Goal: Information Seeking & Learning: Learn about a topic

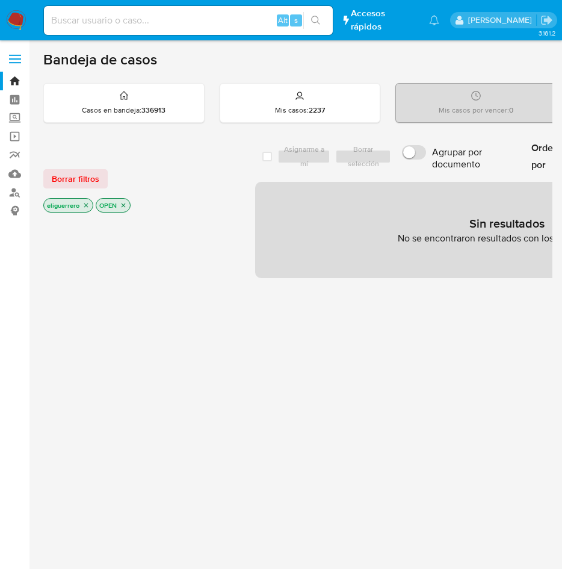
click at [93, 17] on input at bounding box center [188, 21] width 289 height 16
paste input "1921366534"
type input "1921366534"
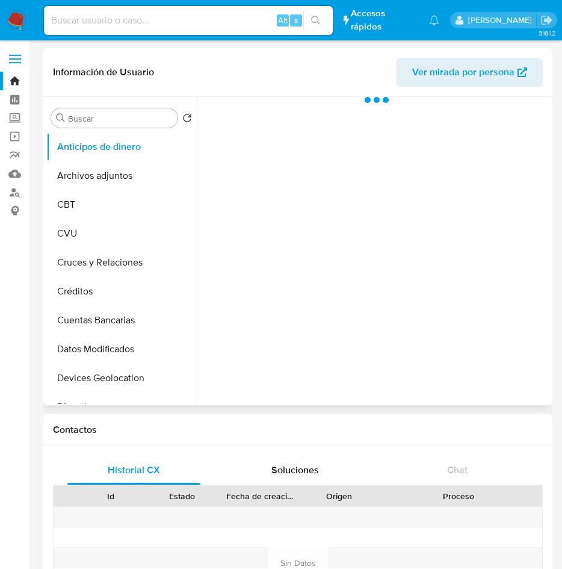
select select "10"
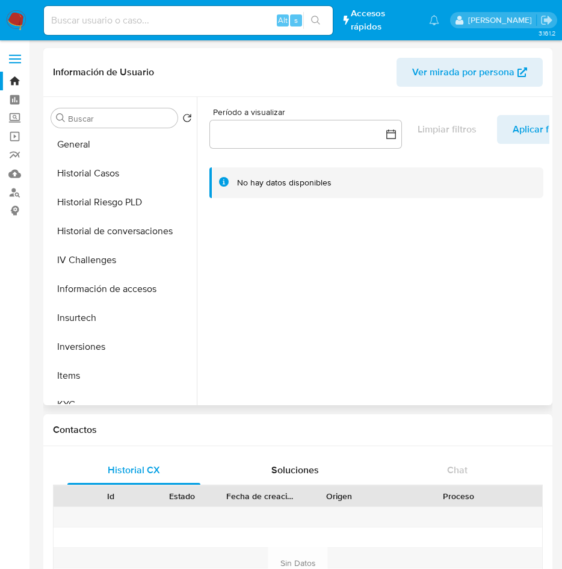
scroll to position [356, 0]
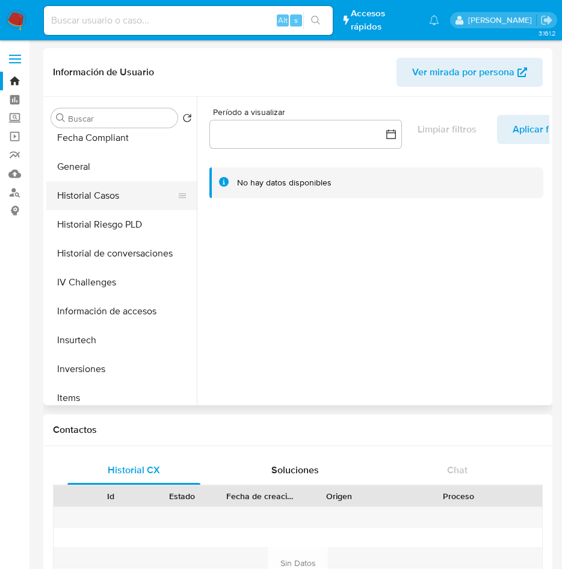
click at [110, 191] on button "Historial Casos" at bounding box center [116, 195] width 141 height 29
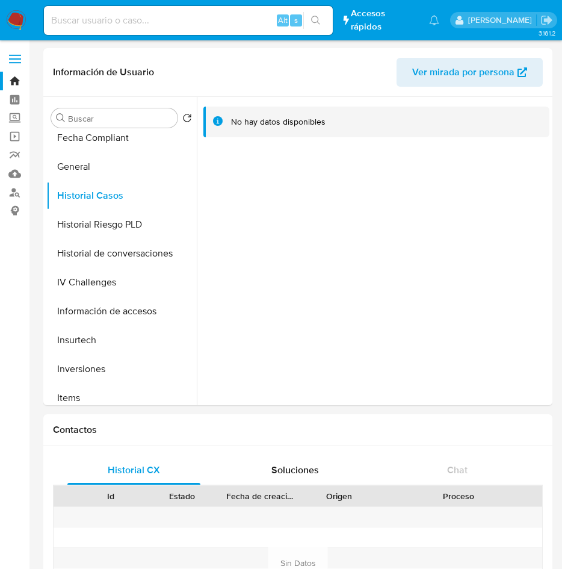
click at [179, 17] on input at bounding box center [188, 21] width 289 height 16
paste input "1975756930"
type input "1975756930"
click at [316, 25] on icon "search-icon" at bounding box center [316, 21] width 10 height 10
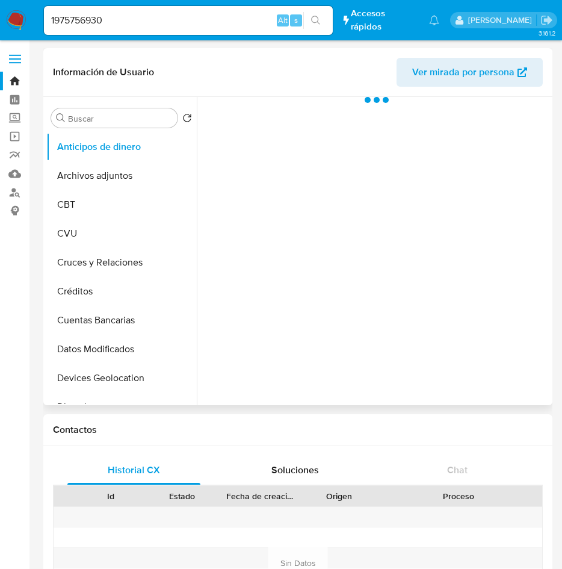
select select "10"
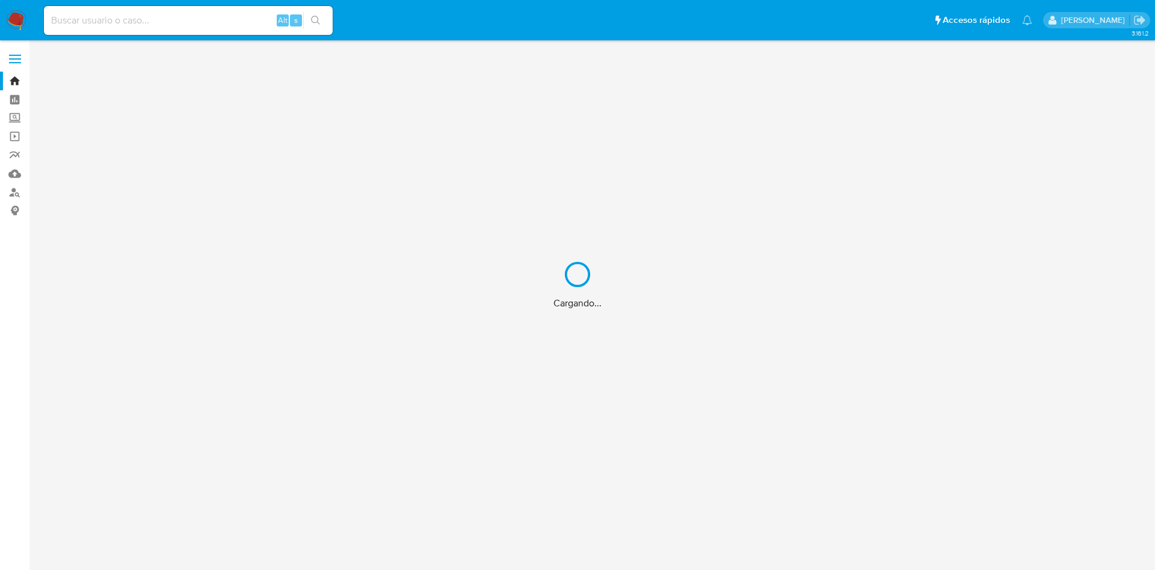
click at [209, 22] on div "Cargando..." at bounding box center [577, 285] width 1155 height 570
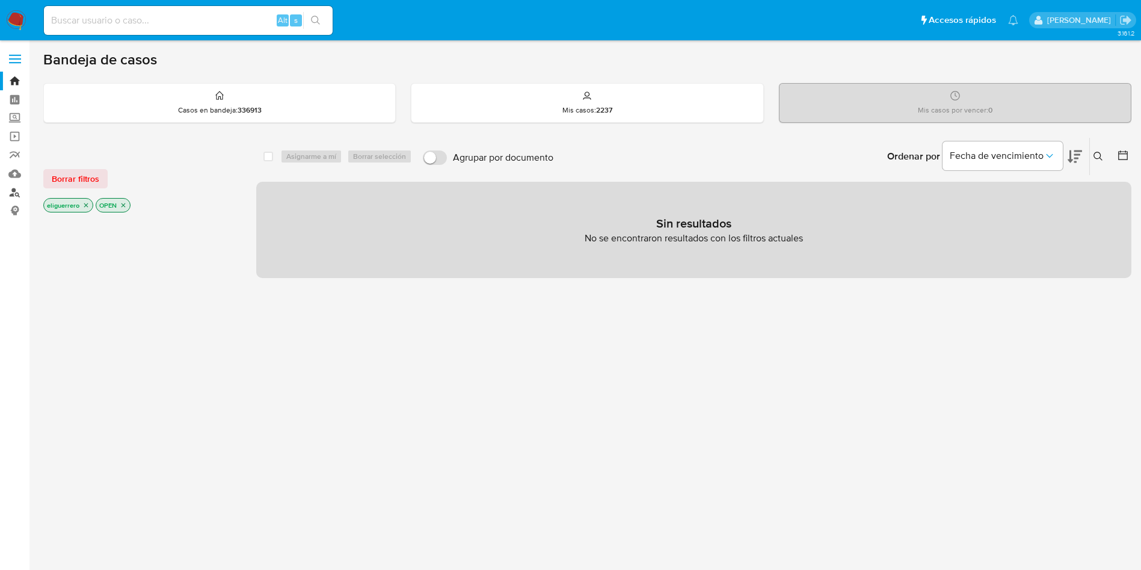
click at [16, 194] on link "Buscador de personas" at bounding box center [71, 192] width 143 height 19
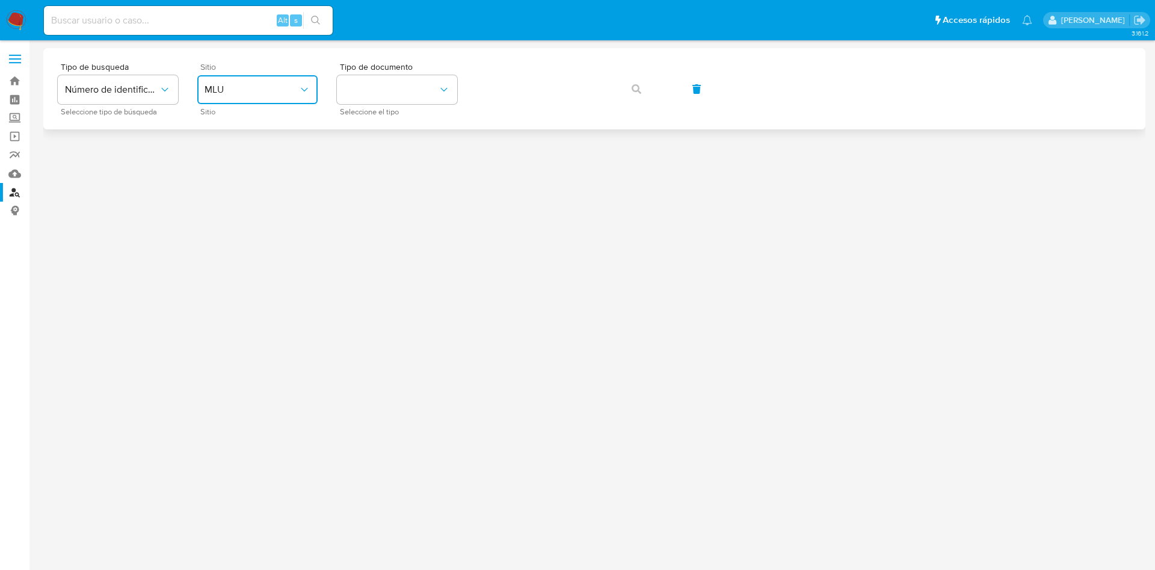
click at [276, 97] on button "MLU" at bounding box center [257, 89] width 120 height 29
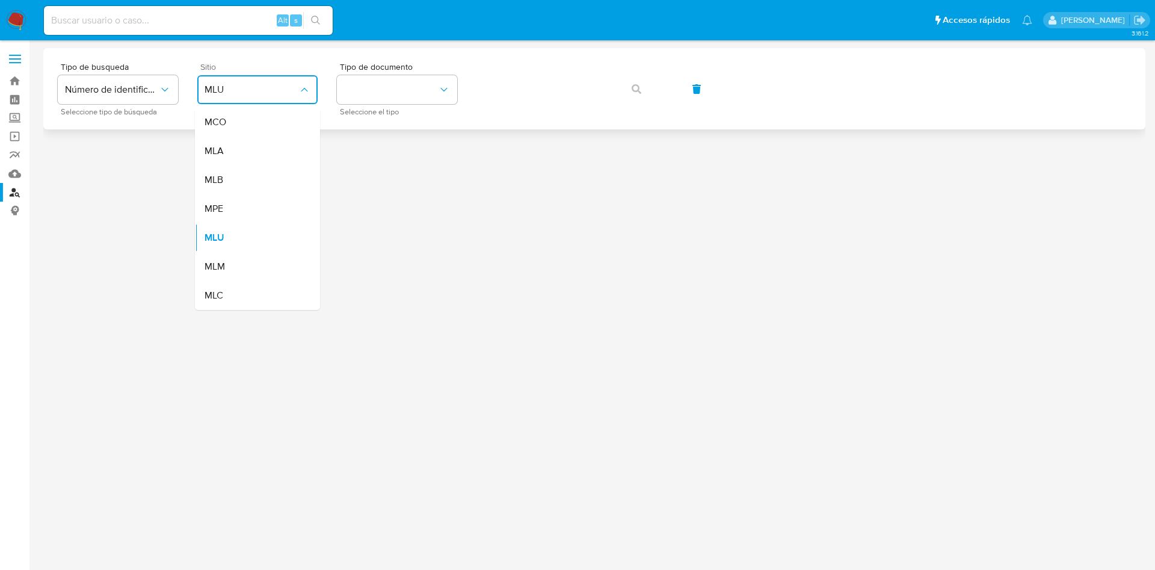
click at [276, 97] on button "MLU" at bounding box center [257, 89] width 120 height 29
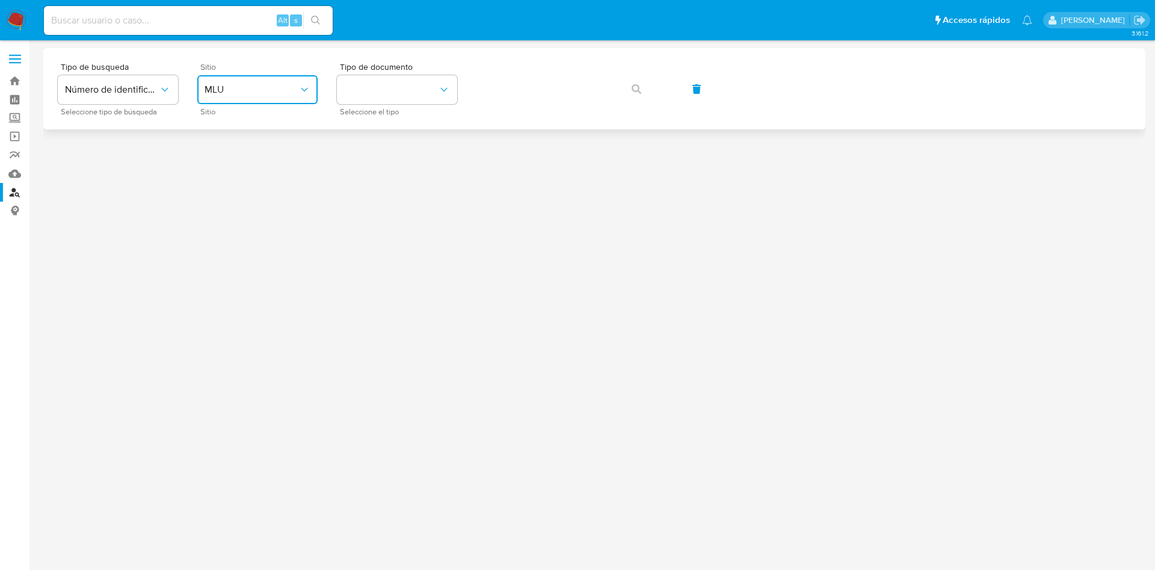
click at [271, 91] on span "MLU" at bounding box center [252, 90] width 94 height 12
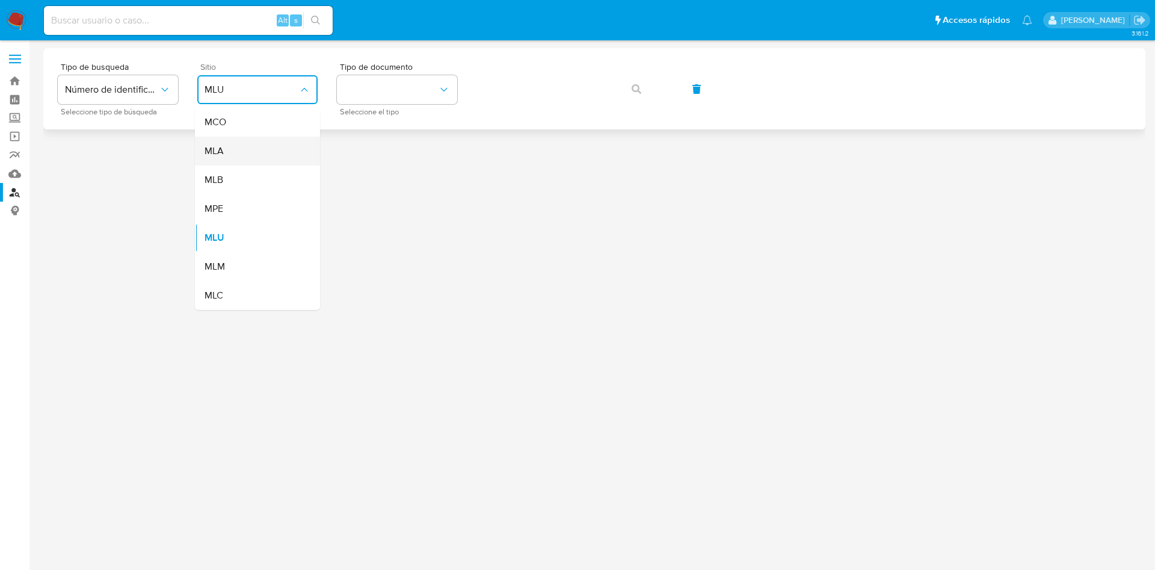
click at [252, 150] on div "MLA" at bounding box center [254, 151] width 99 height 29
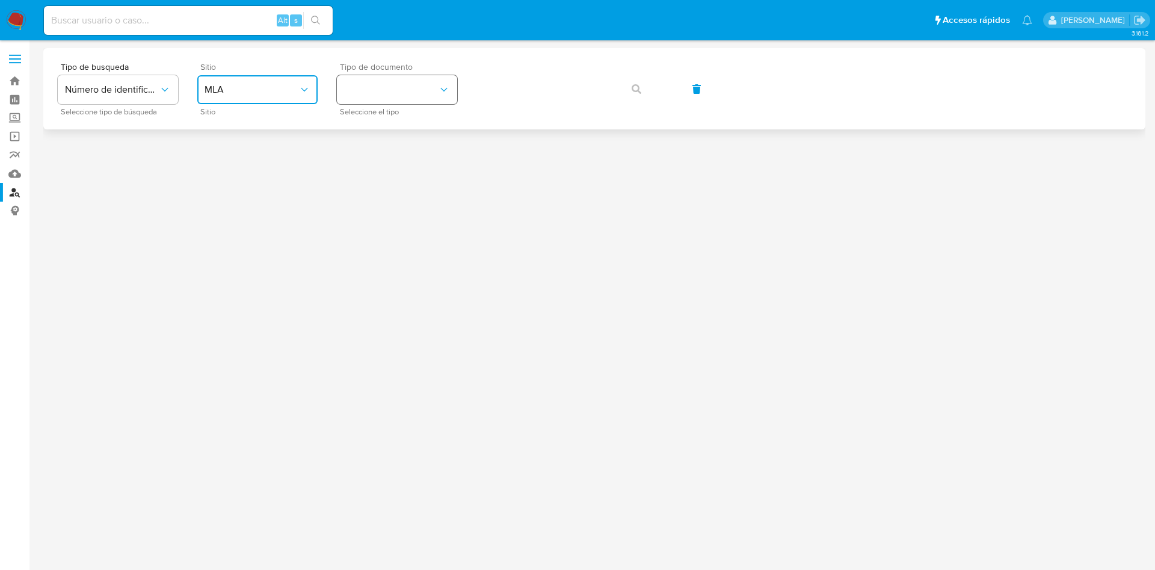
click at [407, 86] on button "identificationType" at bounding box center [397, 89] width 120 height 29
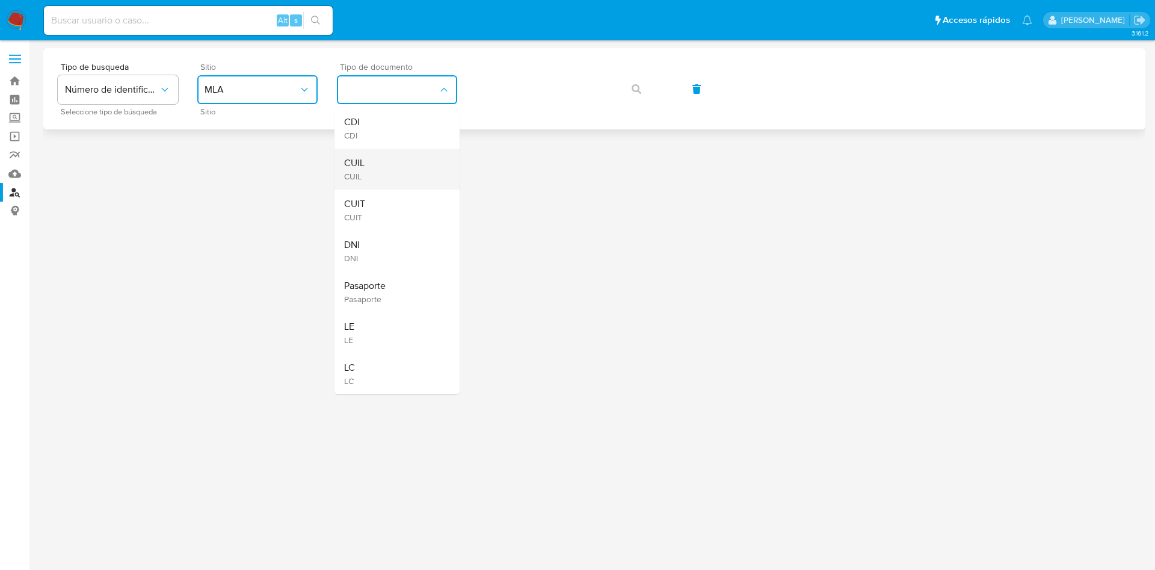
click at [394, 158] on div "CUIL CUIL" at bounding box center [393, 169] width 99 height 41
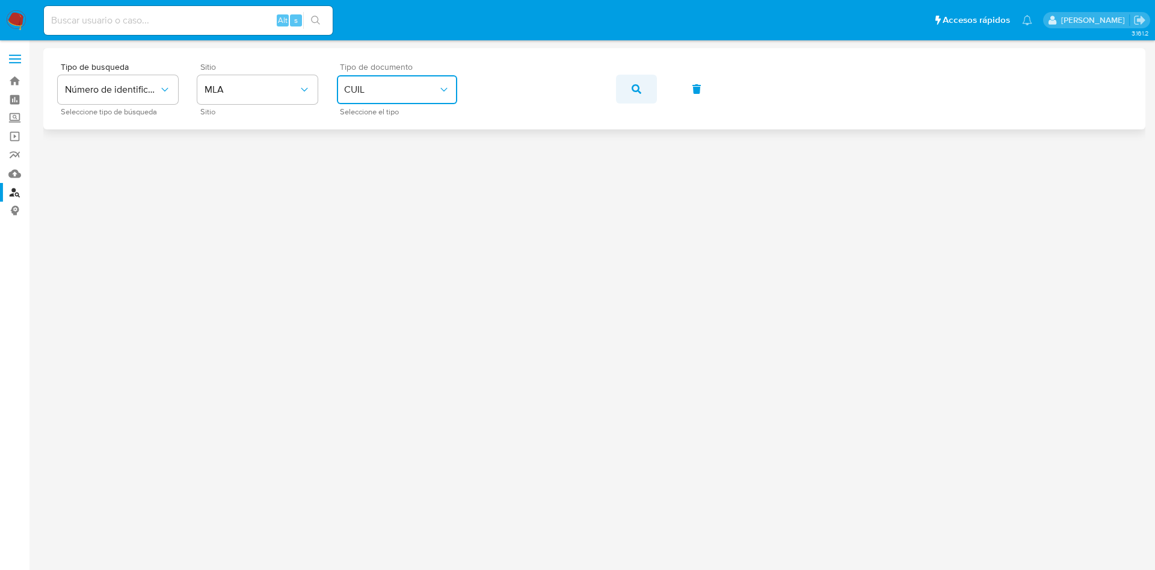
click at [634, 84] on icon "button" at bounding box center [637, 89] width 10 height 10
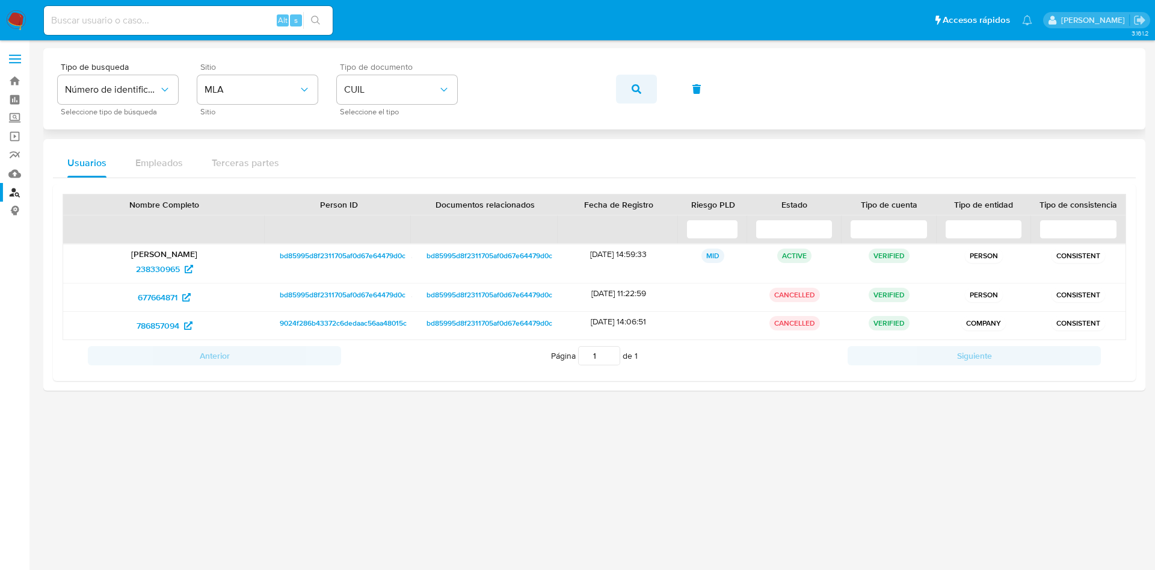
click at [641, 87] on icon "button" at bounding box center [637, 89] width 10 height 10
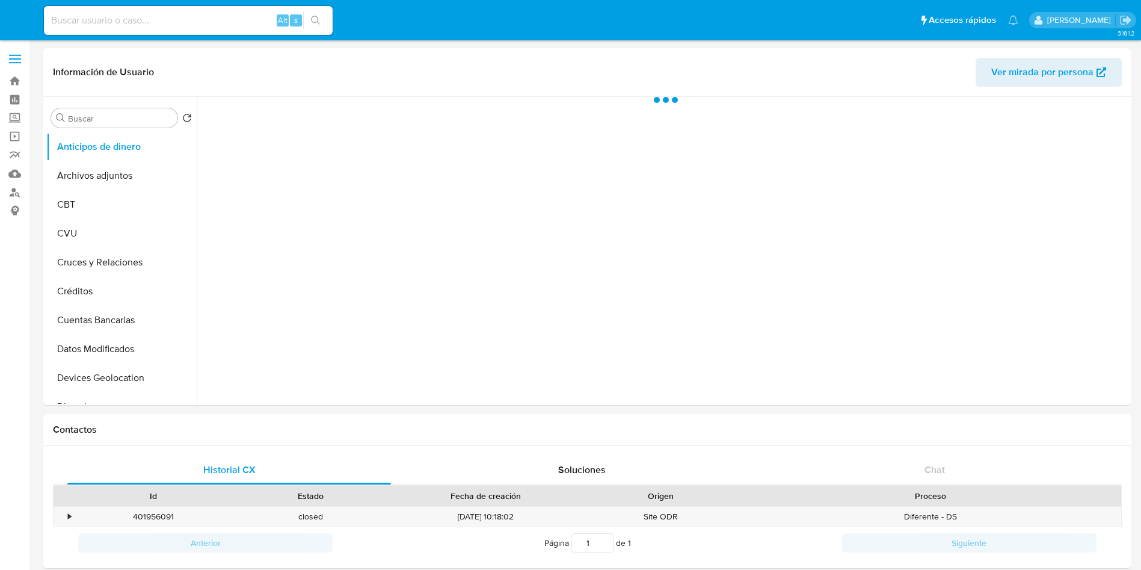
select select "10"
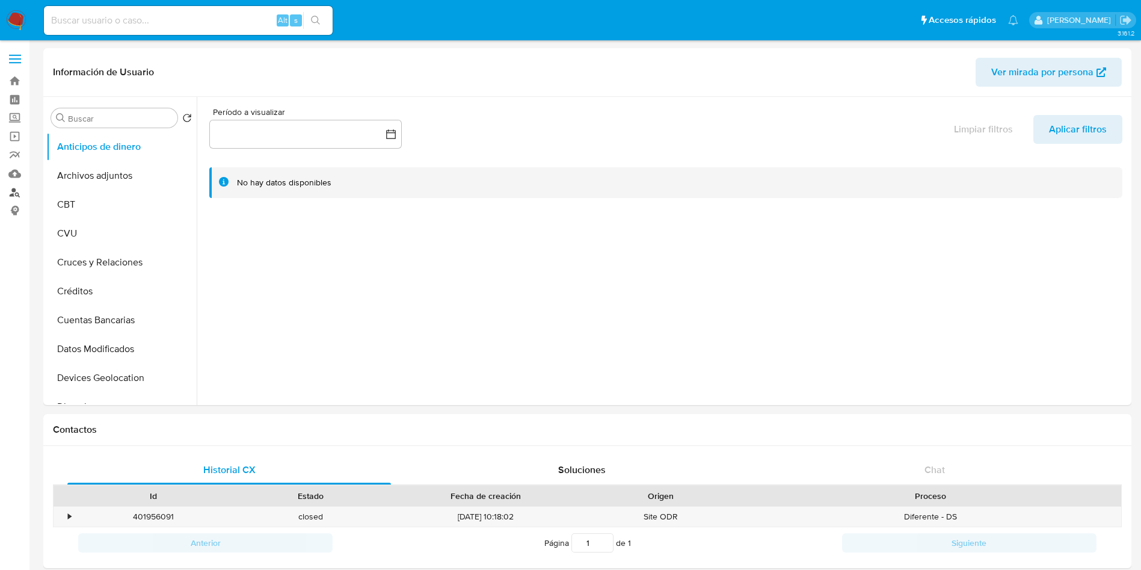
click at [19, 194] on link "Buscador de personas" at bounding box center [71, 192] width 143 height 19
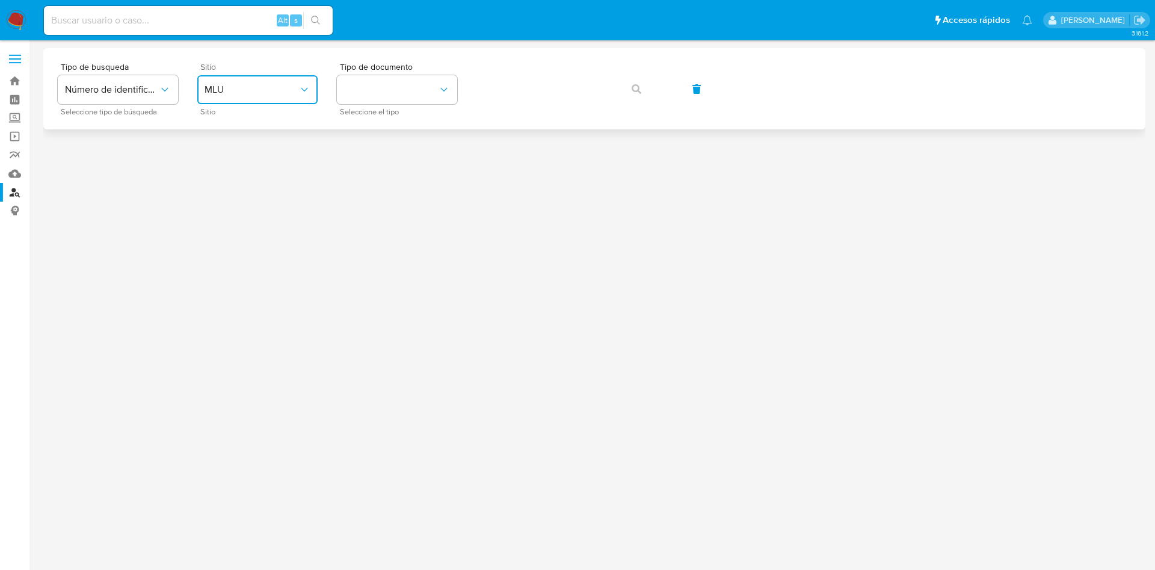
click at [282, 90] on span "MLU" at bounding box center [252, 90] width 94 height 12
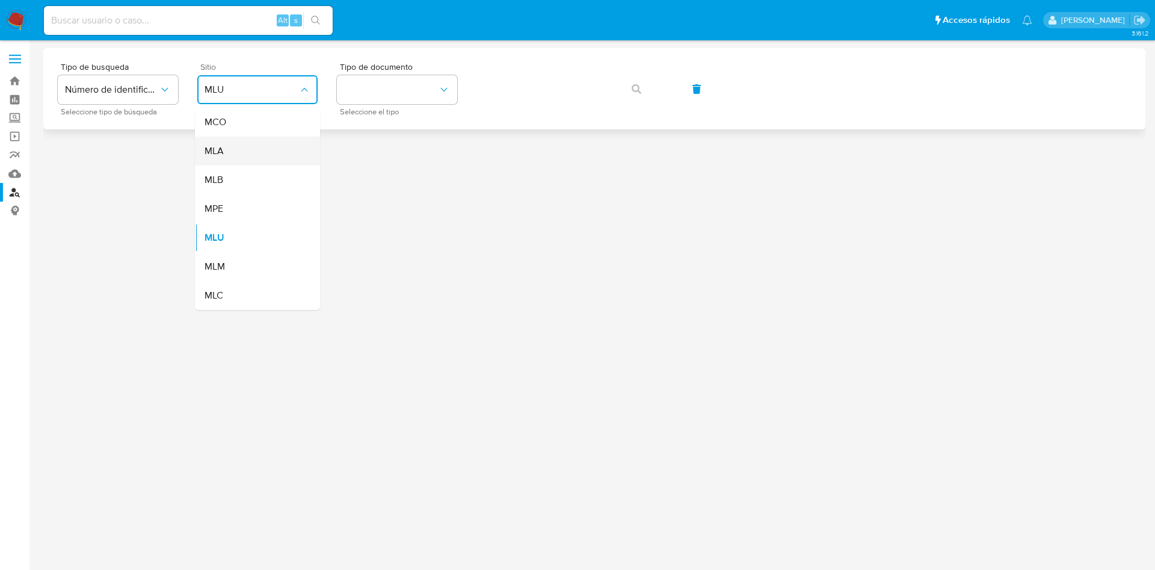
click at [272, 152] on div "MLA" at bounding box center [254, 151] width 99 height 29
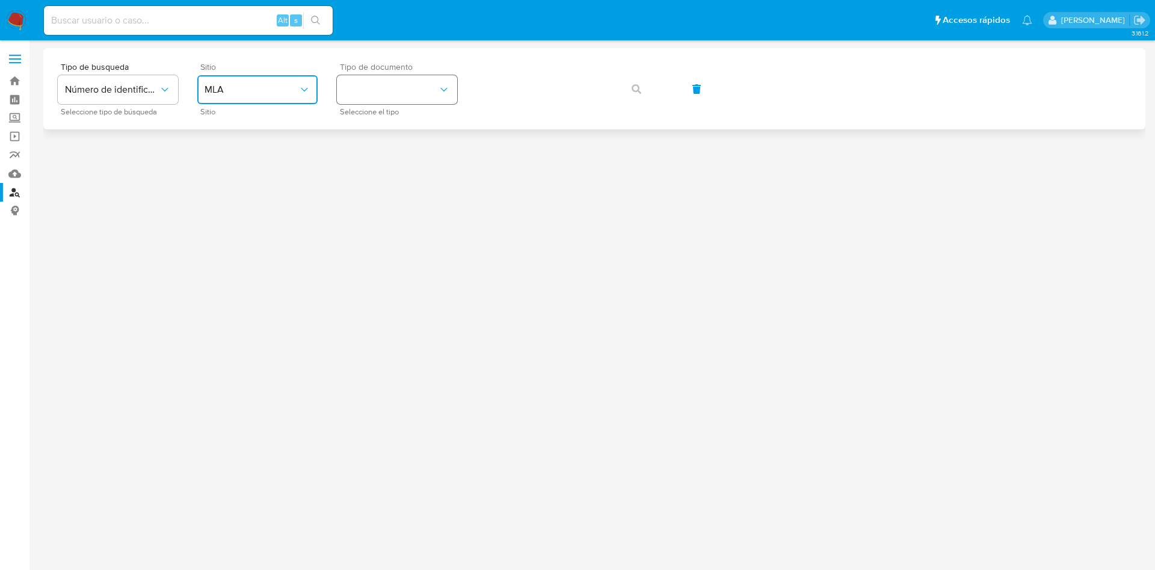
click at [413, 93] on button "identificationType" at bounding box center [397, 89] width 120 height 29
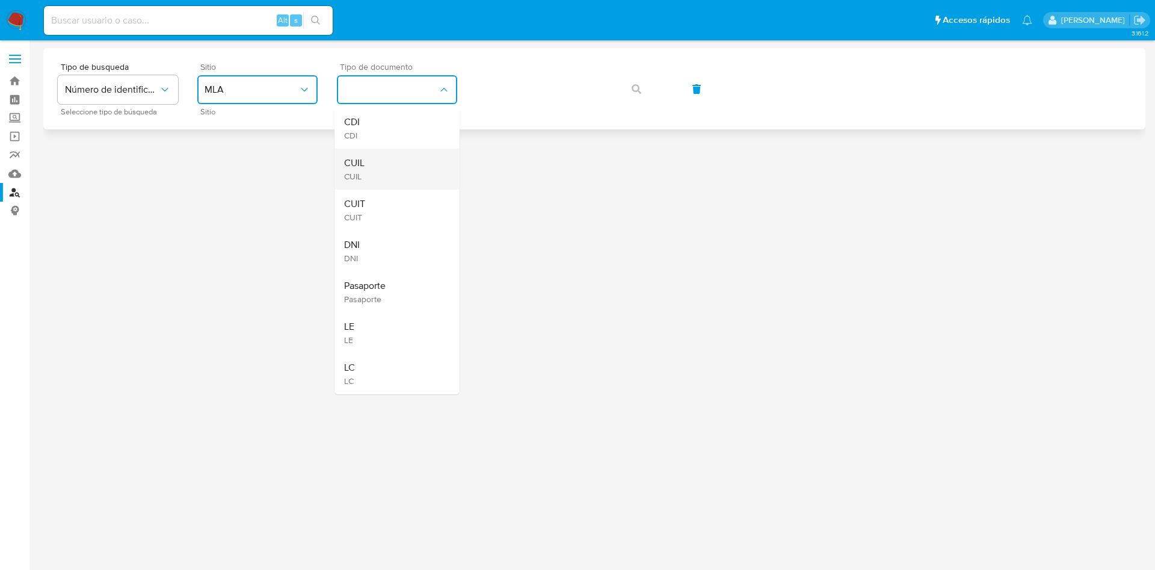
click at [403, 162] on div "CUIL CUIL" at bounding box center [393, 169] width 99 height 41
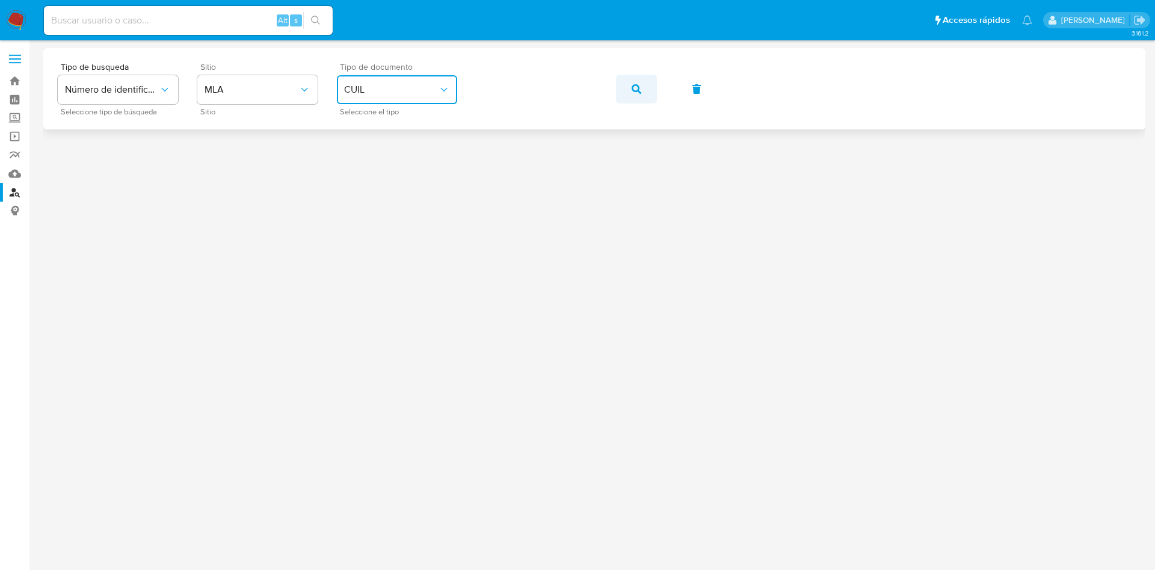
click at [634, 87] on icon "button" at bounding box center [637, 89] width 10 height 10
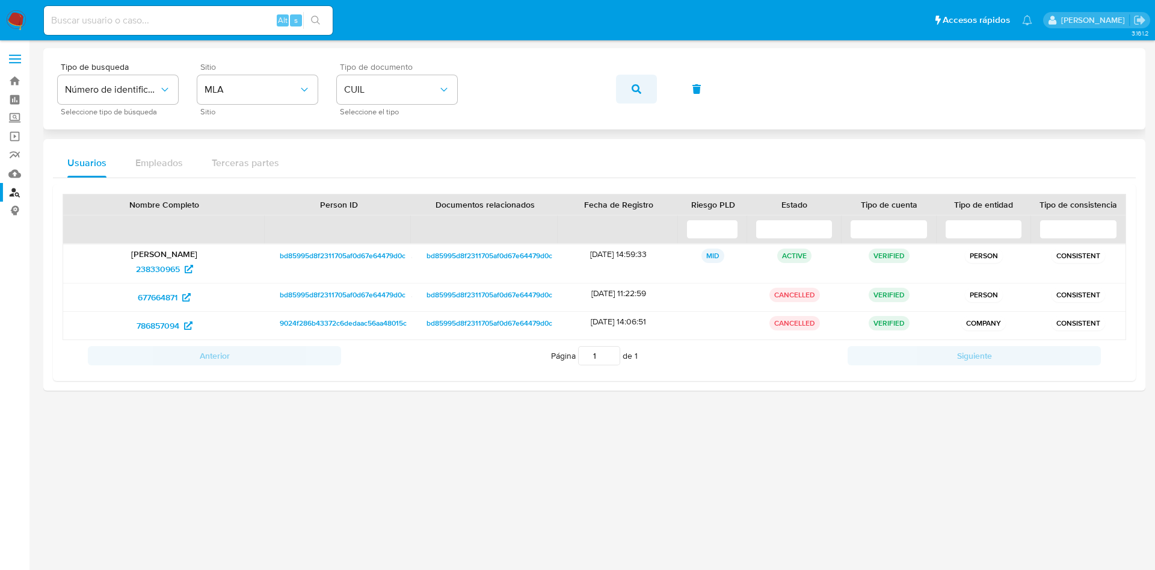
click at [644, 96] on button "button" at bounding box center [636, 89] width 41 height 29
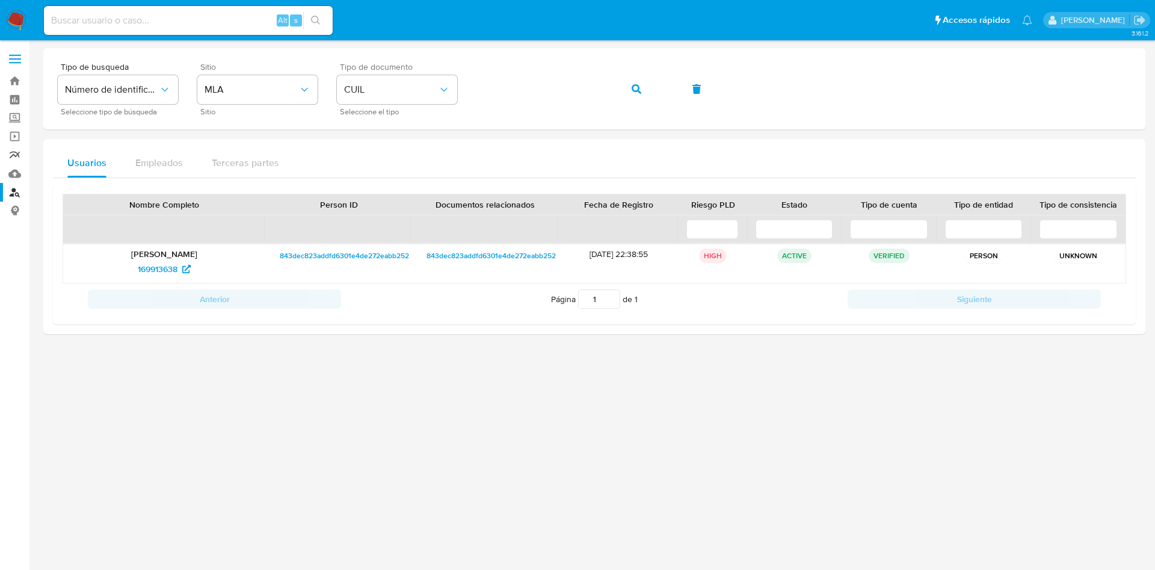
click at [14, 158] on link "Reportes" at bounding box center [71, 155] width 143 height 19
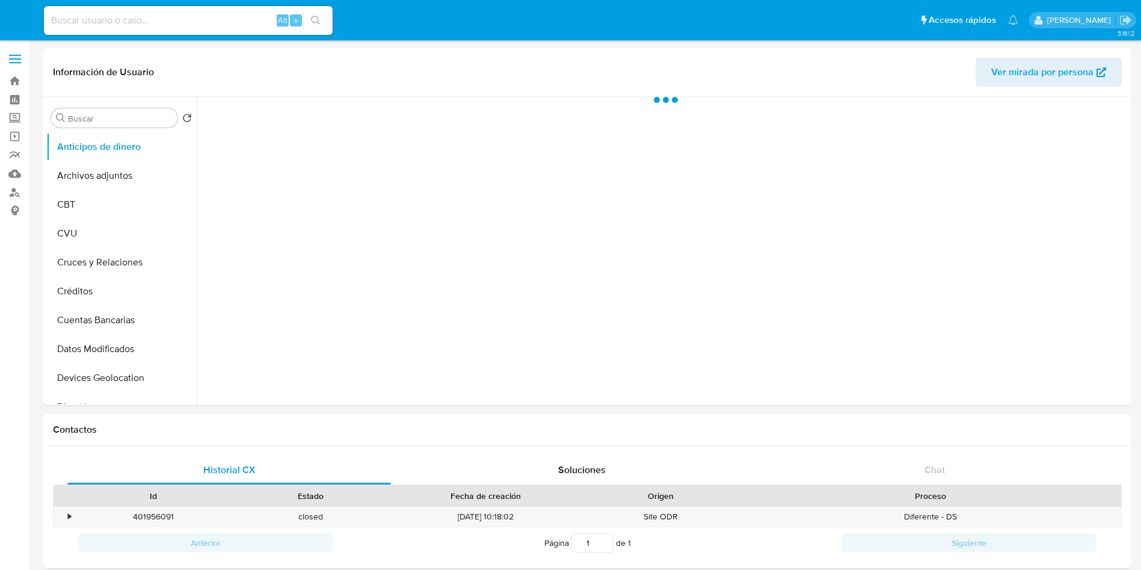
select select "10"
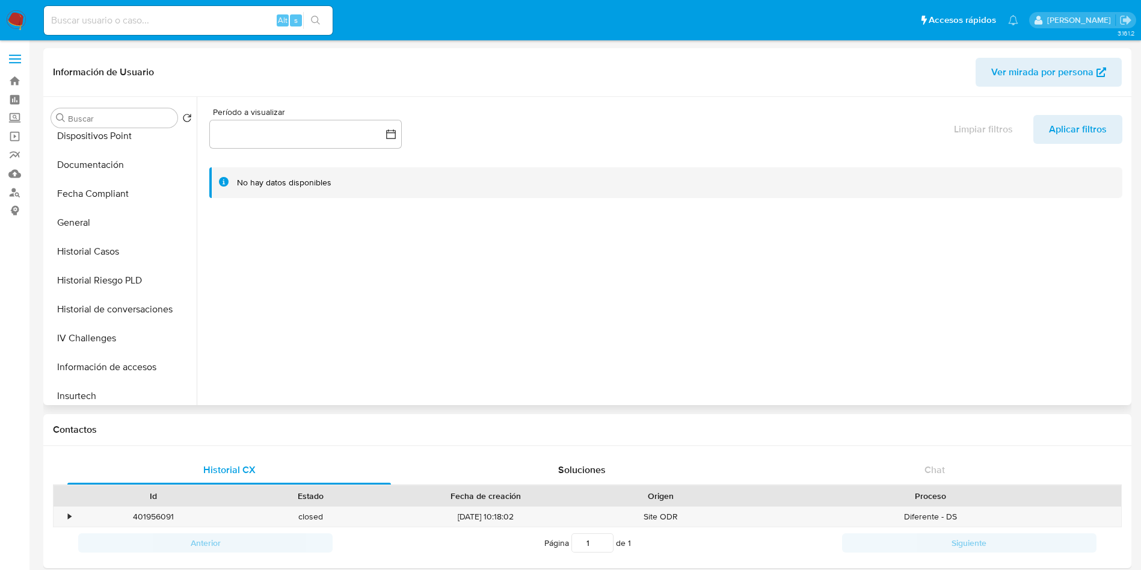
scroll to position [324, 0]
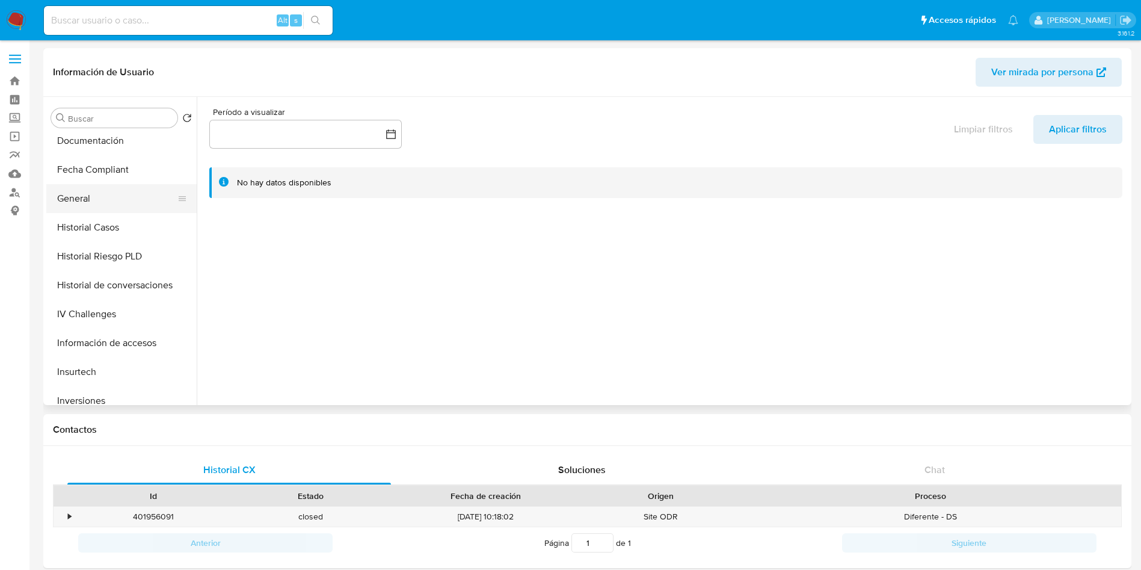
click at [98, 194] on button "General" at bounding box center [116, 198] width 141 height 29
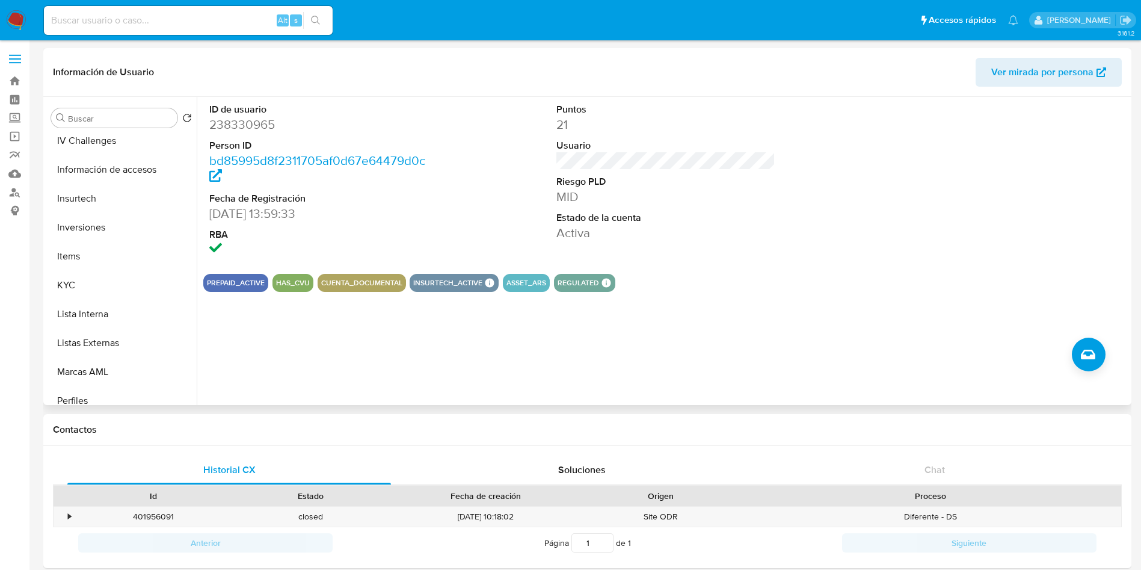
scroll to position [507, 0]
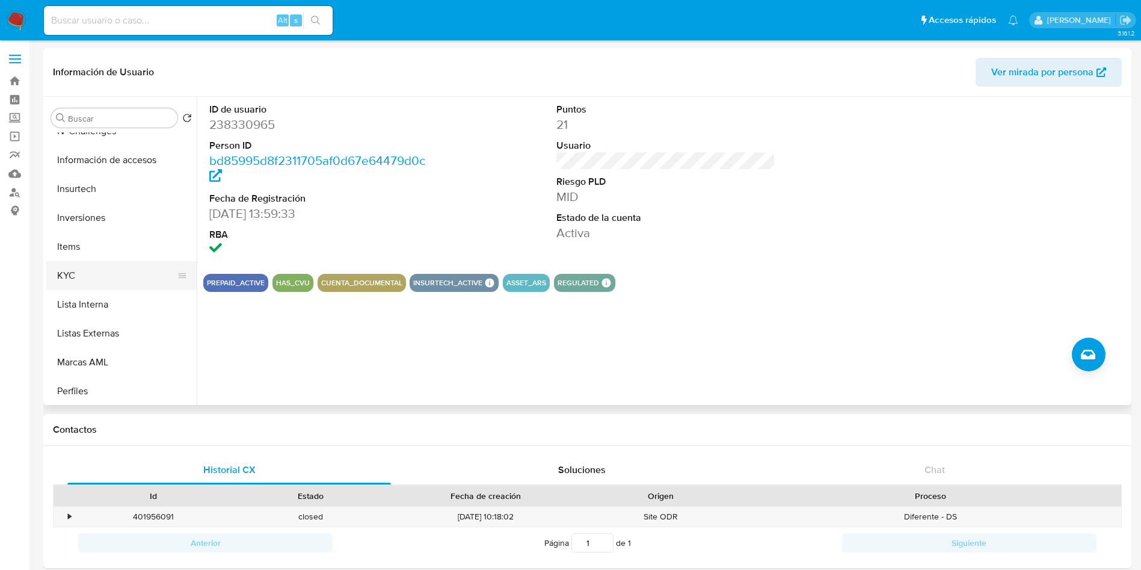
click at [101, 276] on button "KYC" at bounding box center [116, 275] width 141 height 29
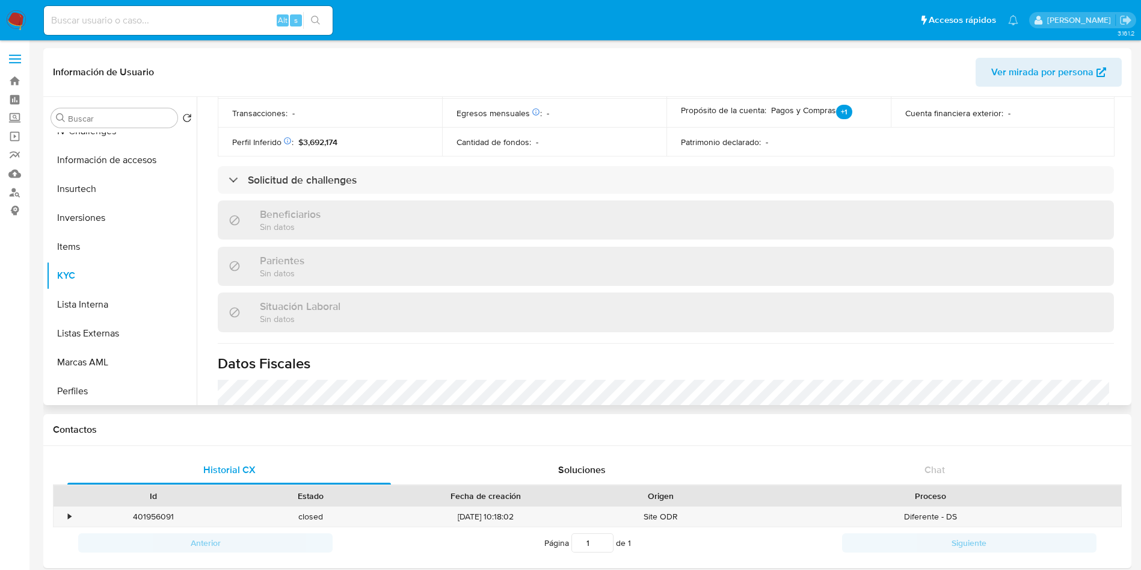
scroll to position [617, 0]
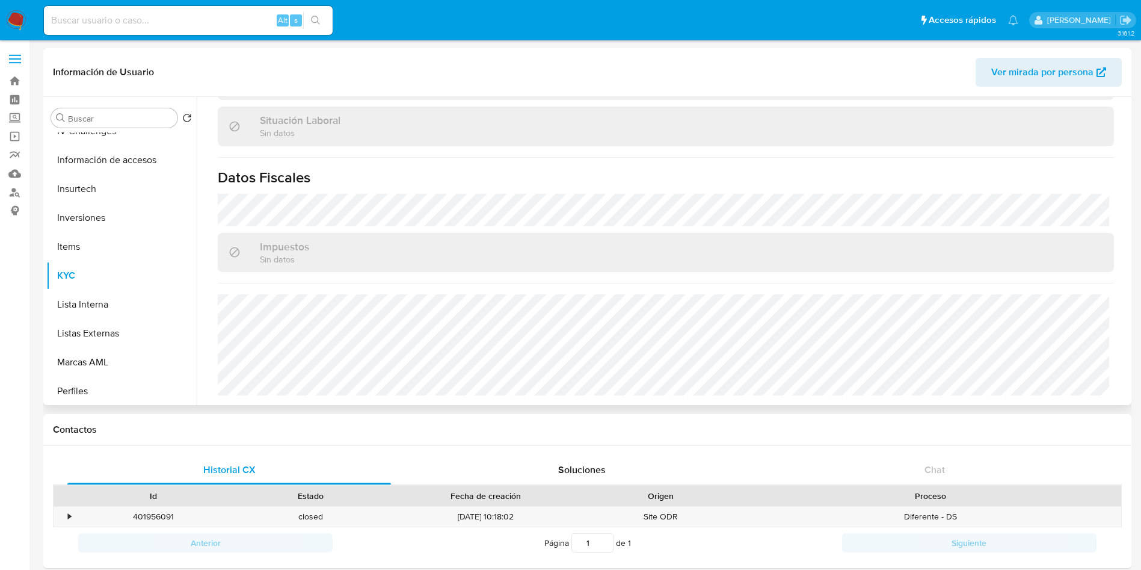
drag, startPoint x: 192, startPoint y: 320, endPoint x: 202, endPoint y: 270, distance: 51.0
click at [202, 270] on div "Buscar Volver al orden por defecto Anticipos de dinero Archivos adjuntos CBT CV…" at bounding box center [587, 251] width 1082 height 308
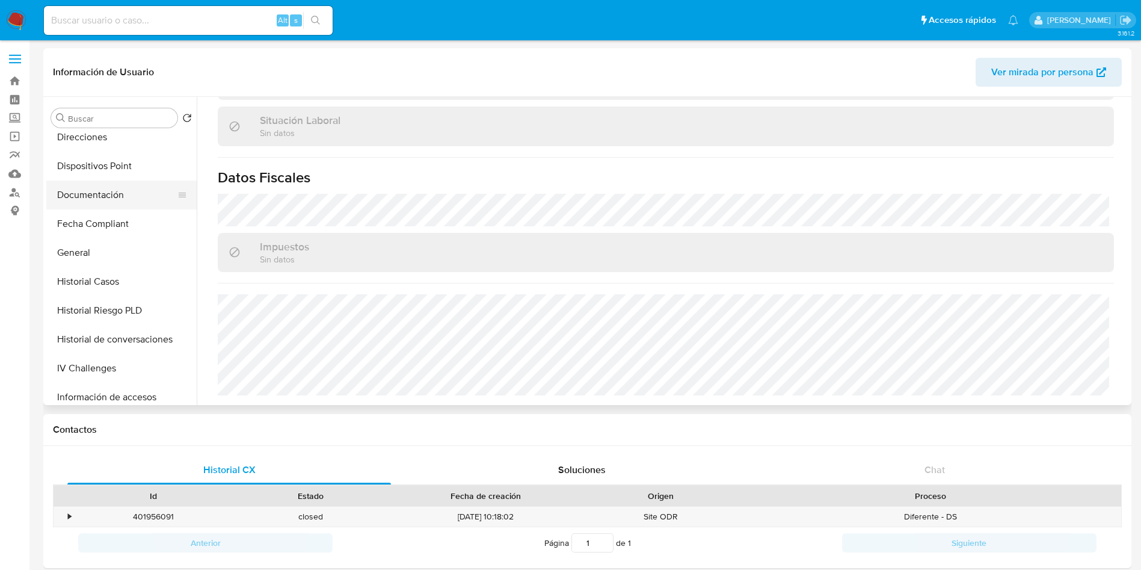
click at [118, 197] on button "Documentación" at bounding box center [116, 195] width 141 height 29
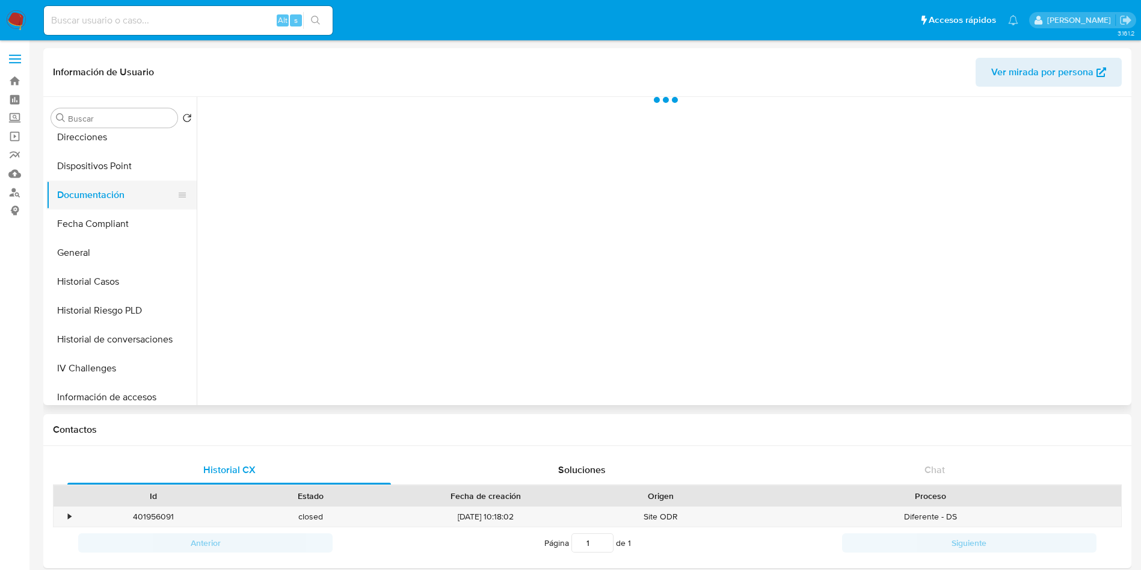
scroll to position [0, 0]
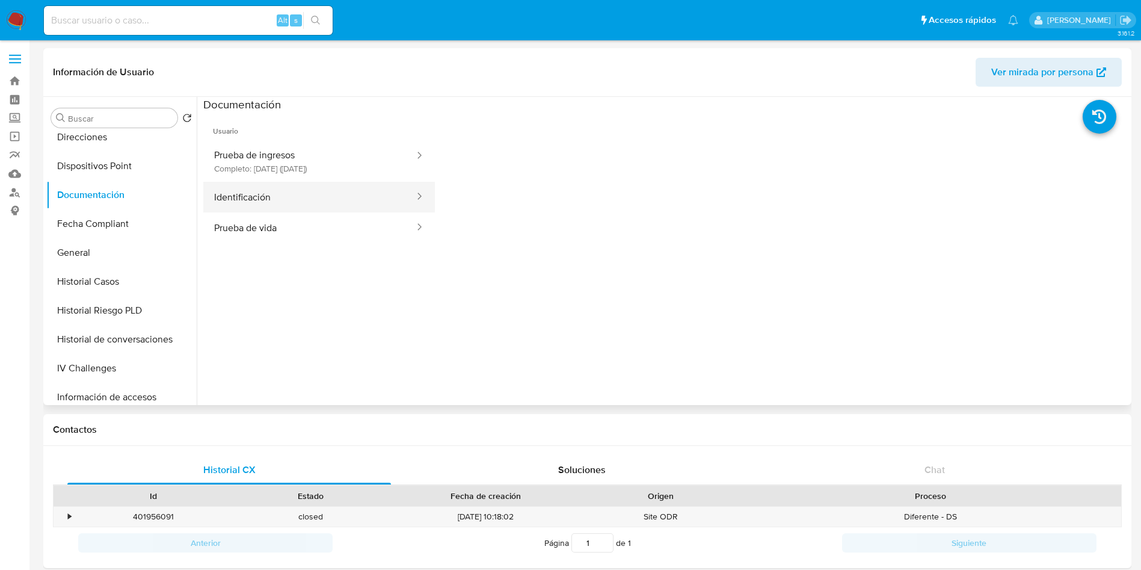
click at [331, 193] on button "Identificación" at bounding box center [309, 197] width 212 height 31
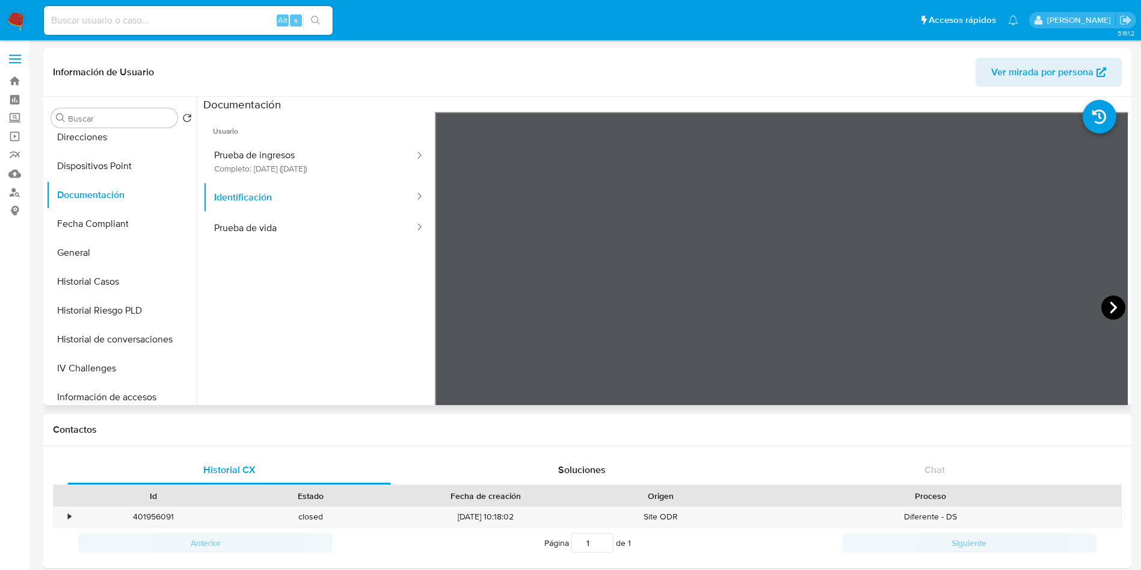
click at [1107, 306] on icon at bounding box center [1114, 307] width 24 height 24
click at [323, 230] on button "Prueba de vida" at bounding box center [309, 227] width 212 height 31
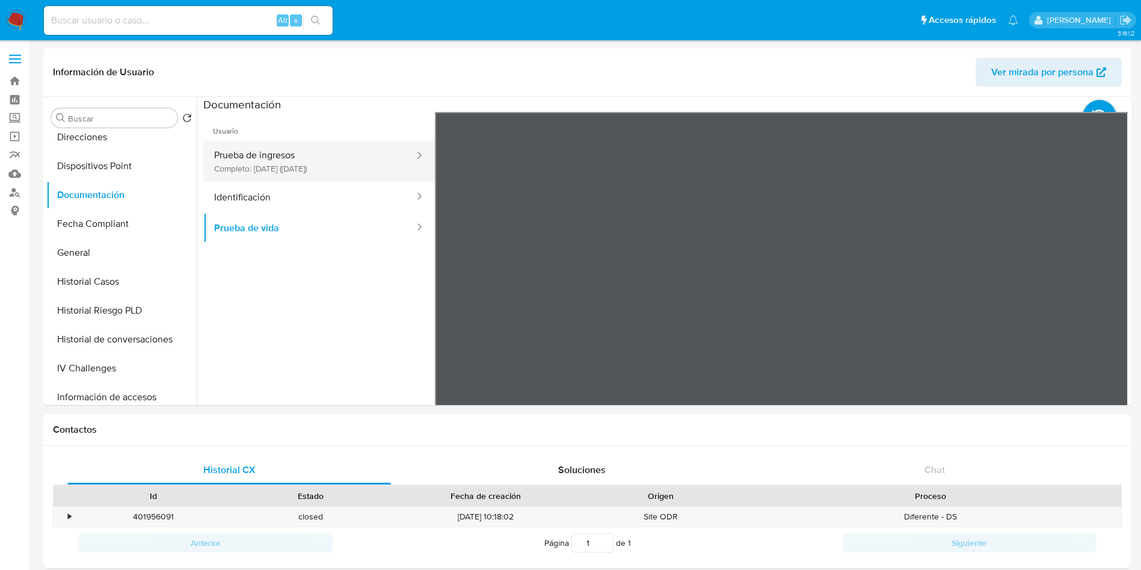
click at [323, 155] on button "Prueba de ingresos Completo: 05/04/2023 (hace 2 años)" at bounding box center [309, 161] width 212 height 41
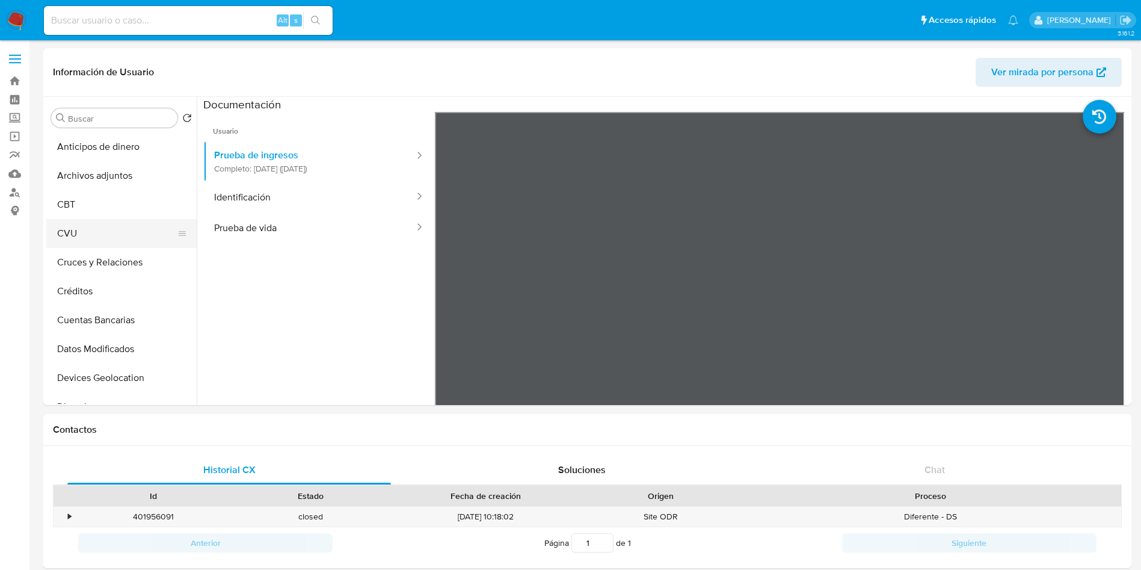
click at [66, 232] on button "CVU" at bounding box center [116, 233] width 141 height 29
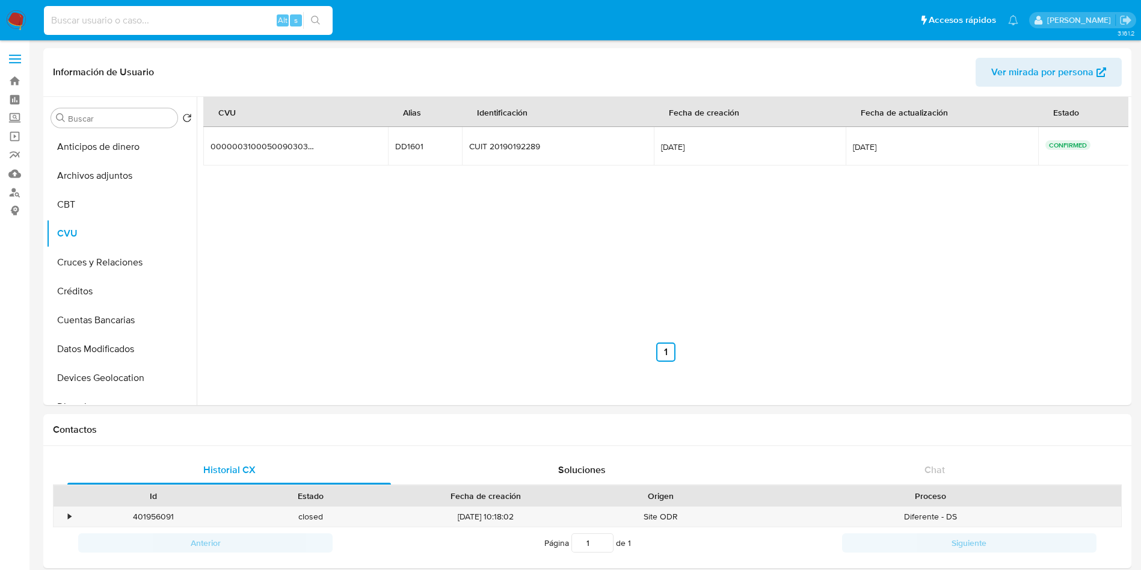
click at [88, 17] on input at bounding box center [188, 21] width 289 height 16
paste input "677664871"
type input "677664871"
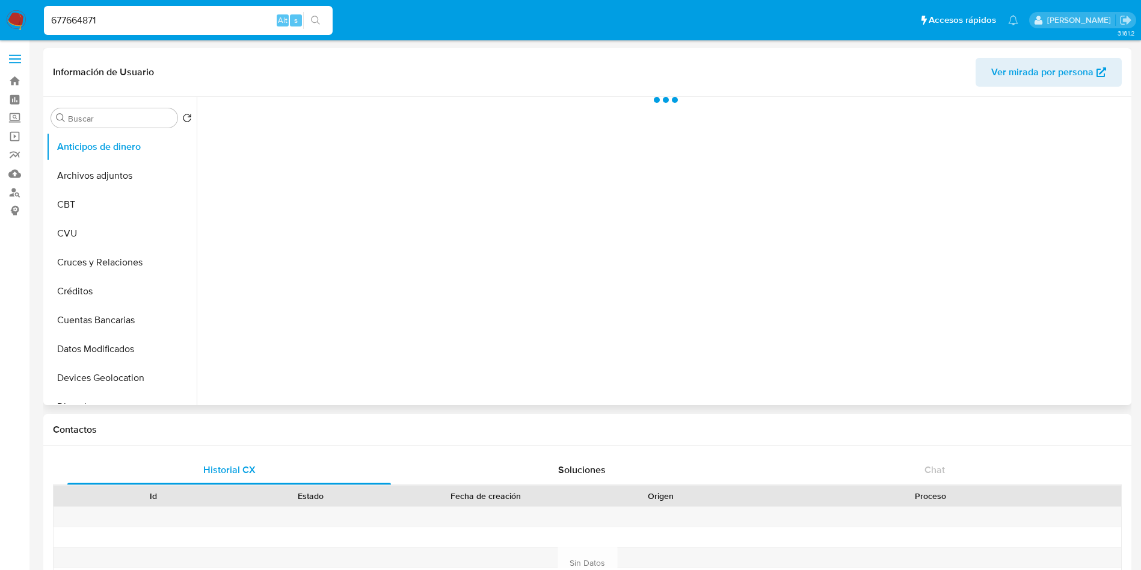
select select "10"
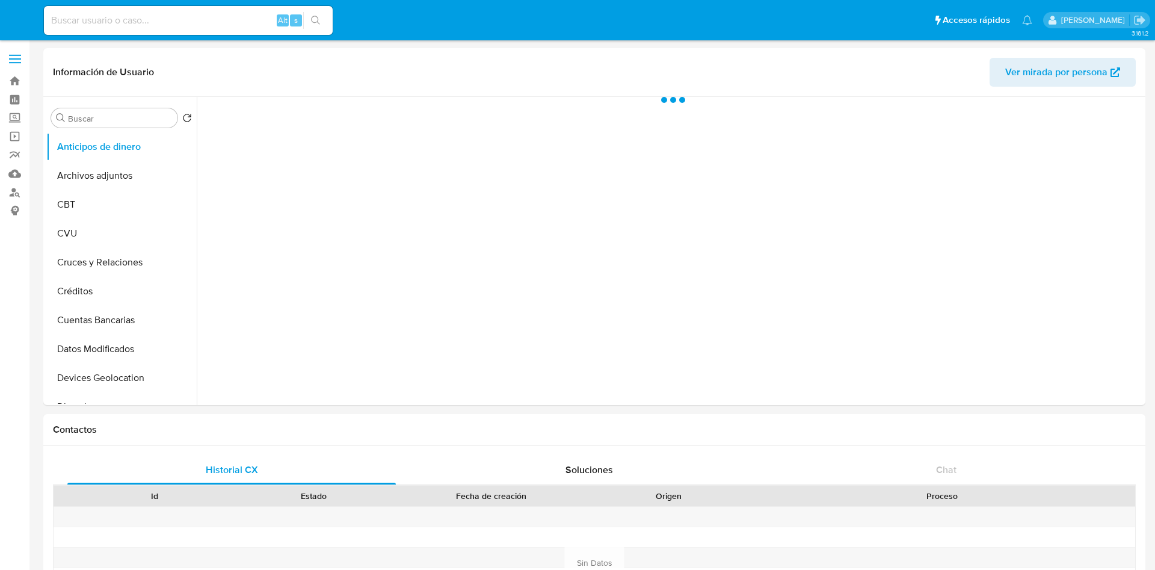
select select "10"
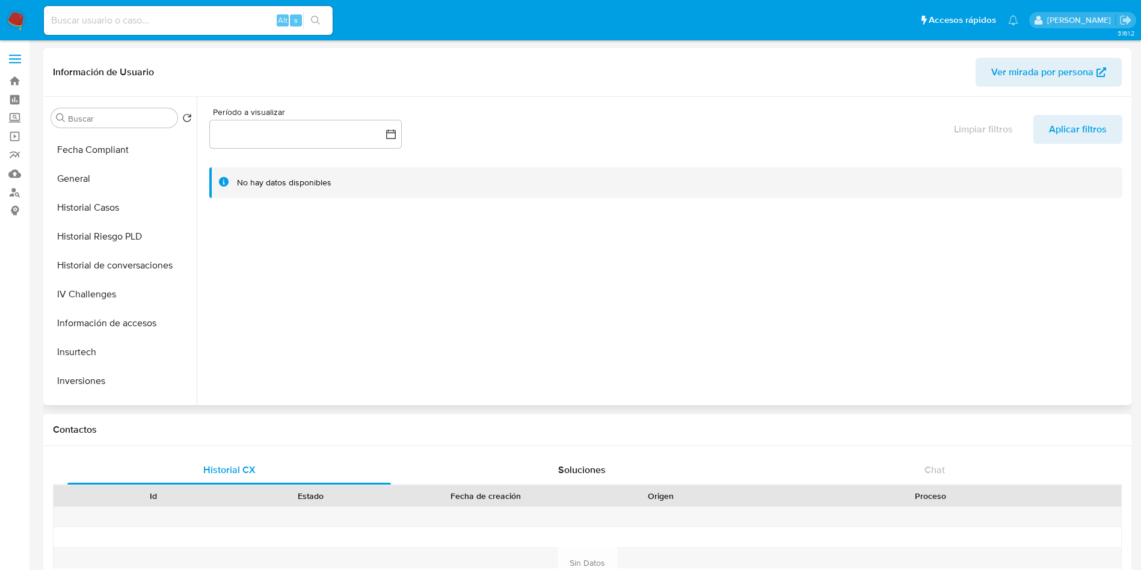
scroll to position [378, 0]
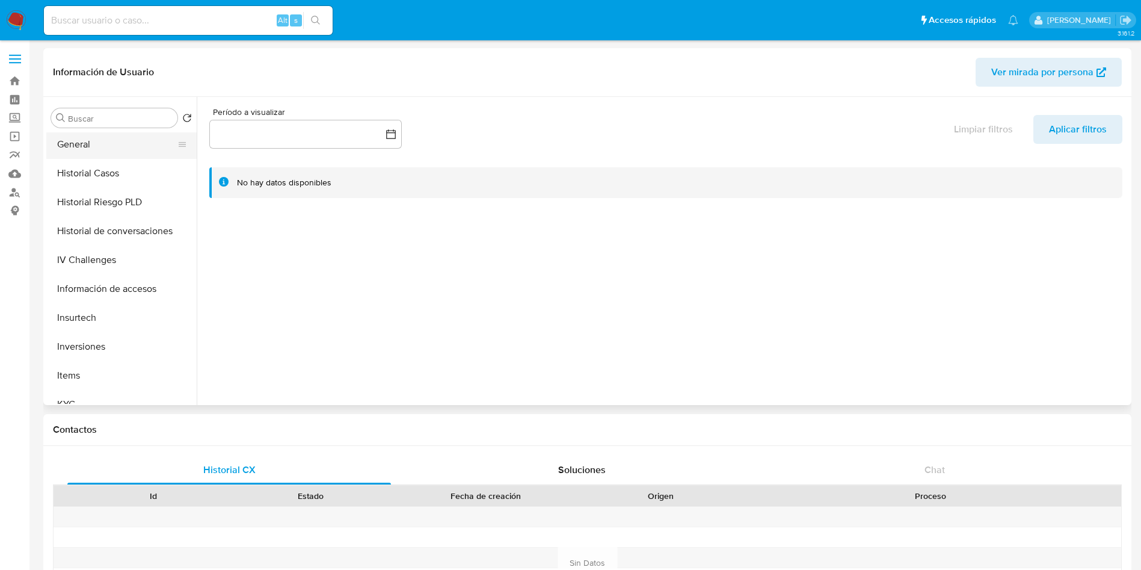
click at [82, 132] on button "General" at bounding box center [116, 144] width 141 height 29
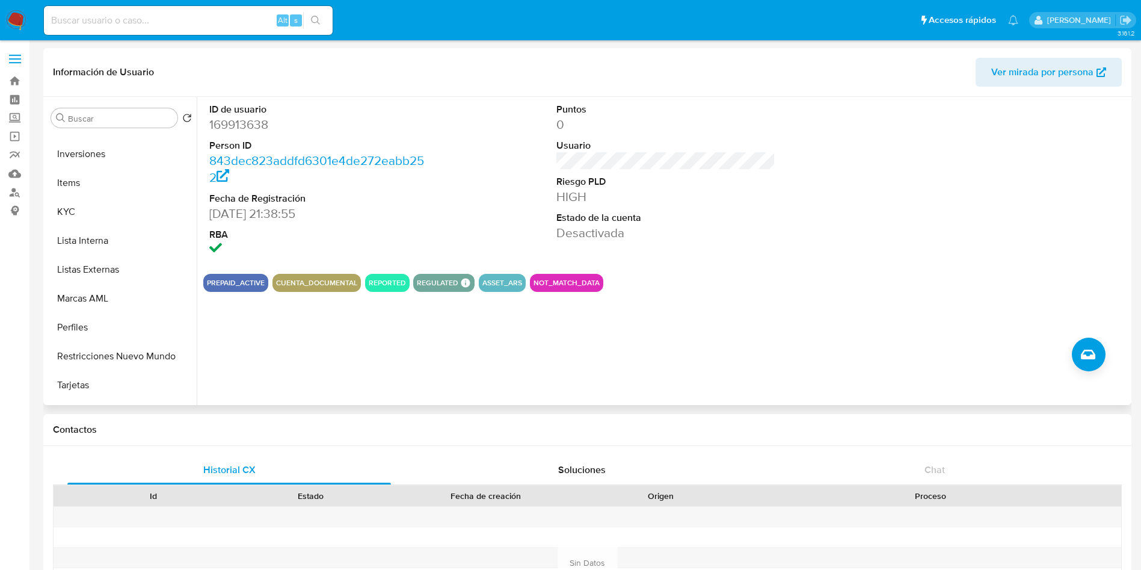
scroll to position [590, 0]
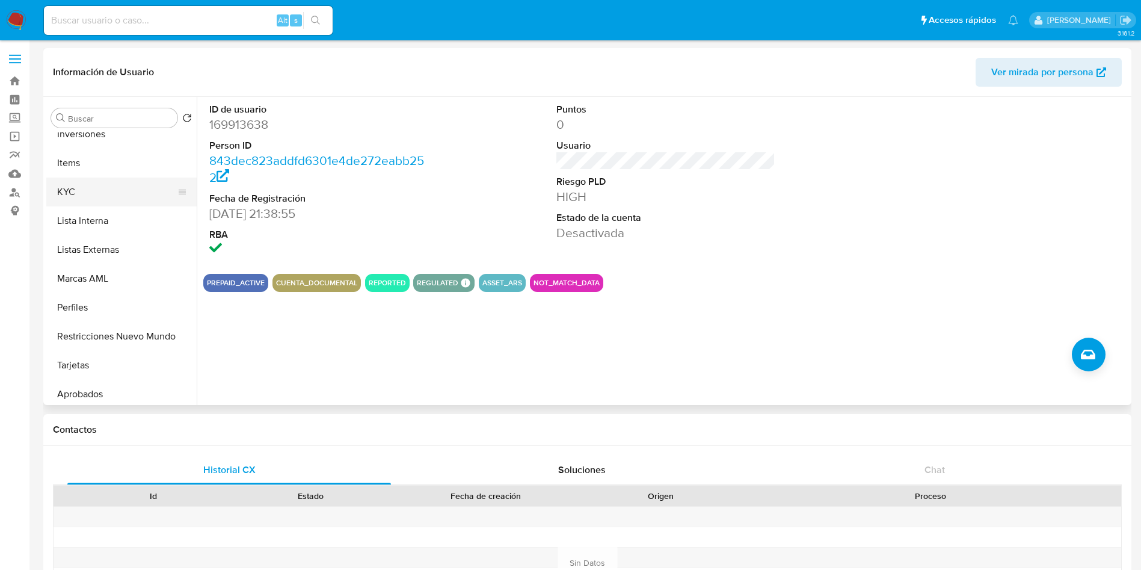
click at [83, 184] on button "KYC" at bounding box center [116, 192] width 141 height 29
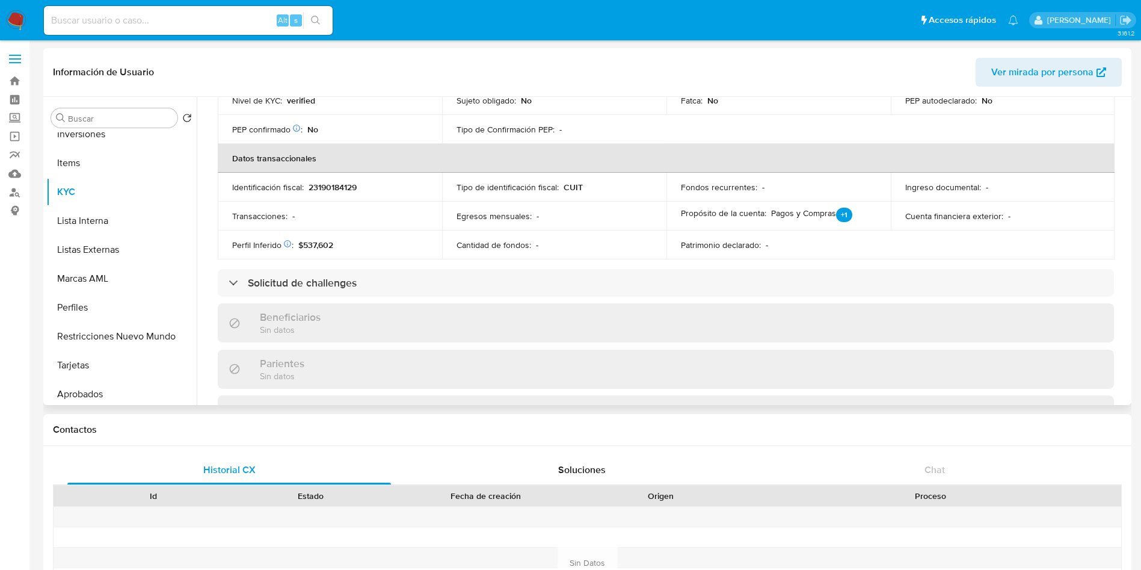
scroll to position [336, 0]
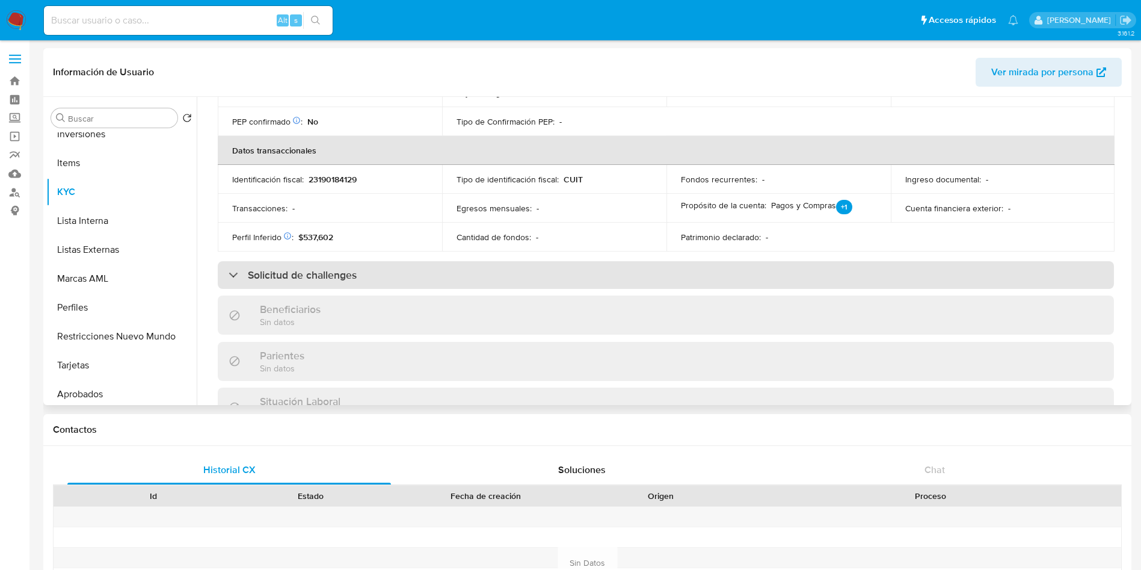
click at [692, 273] on div "Solicitud de challenges" at bounding box center [666, 275] width 897 height 28
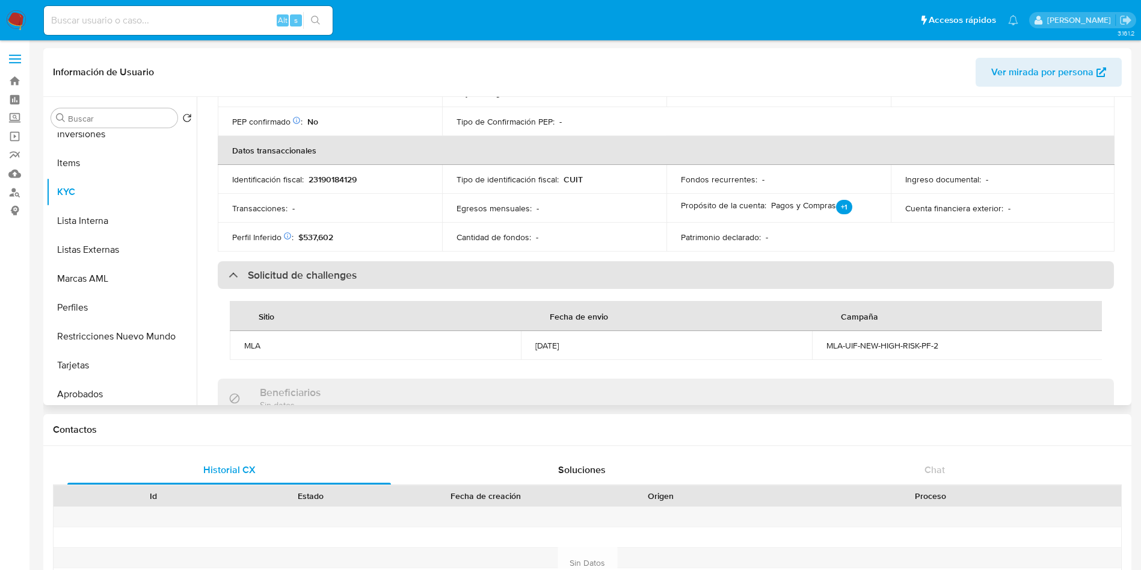
click at [692, 273] on div "Solicitud de challenges" at bounding box center [666, 275] width 897 height 28
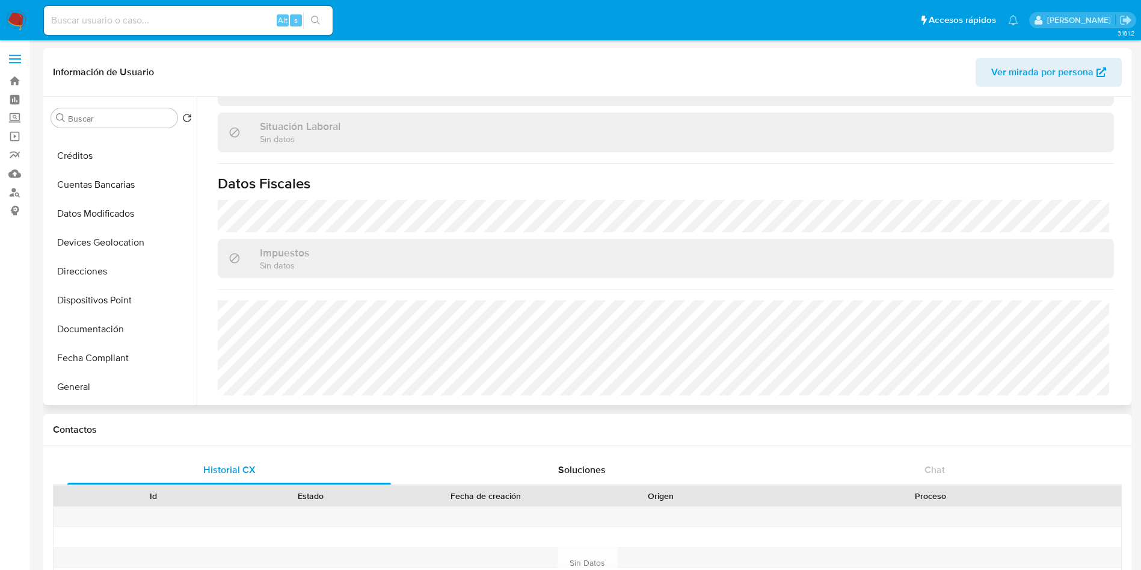
scroll to position [137, 0]
click at [134, 323] on button "Documentación" at bounding box center [116, 327] width 141 height 29
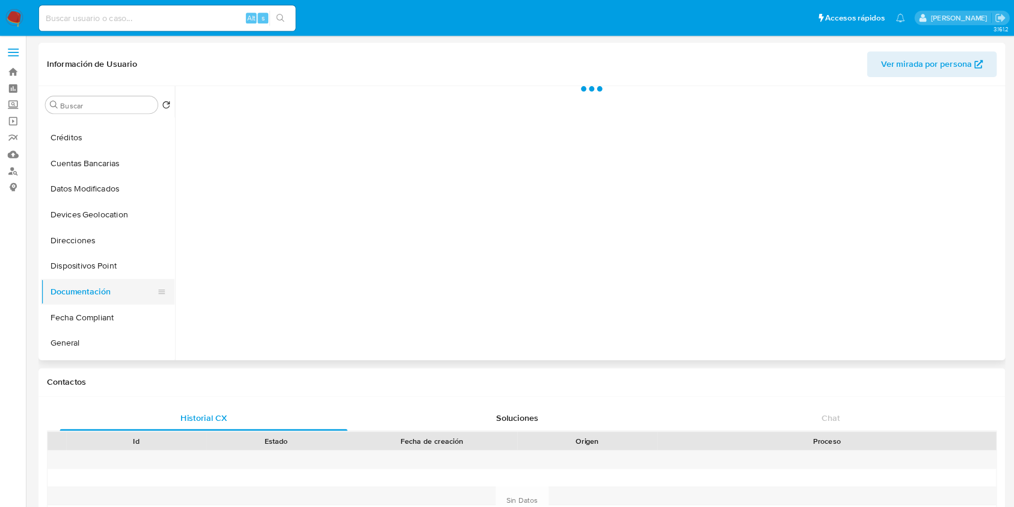
scroll to position [0, 0]
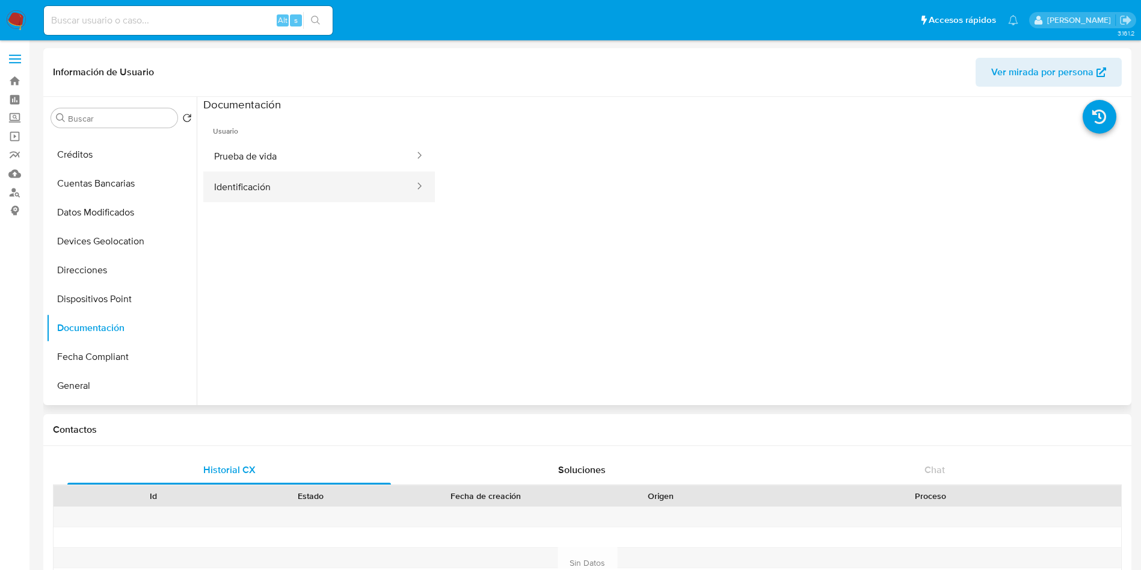
click at [261, 179] on button "Identificación" at bounding box center [309, 186] width 212 height 31
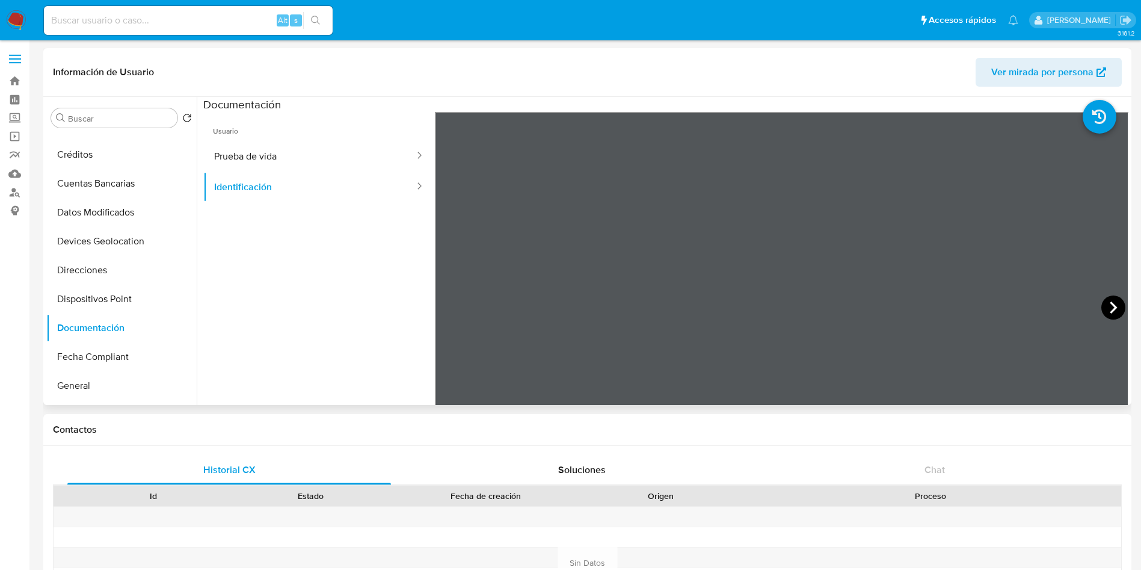
click at [1111, 307] on icon at bounding box center [1113, 307] width 7 height 12
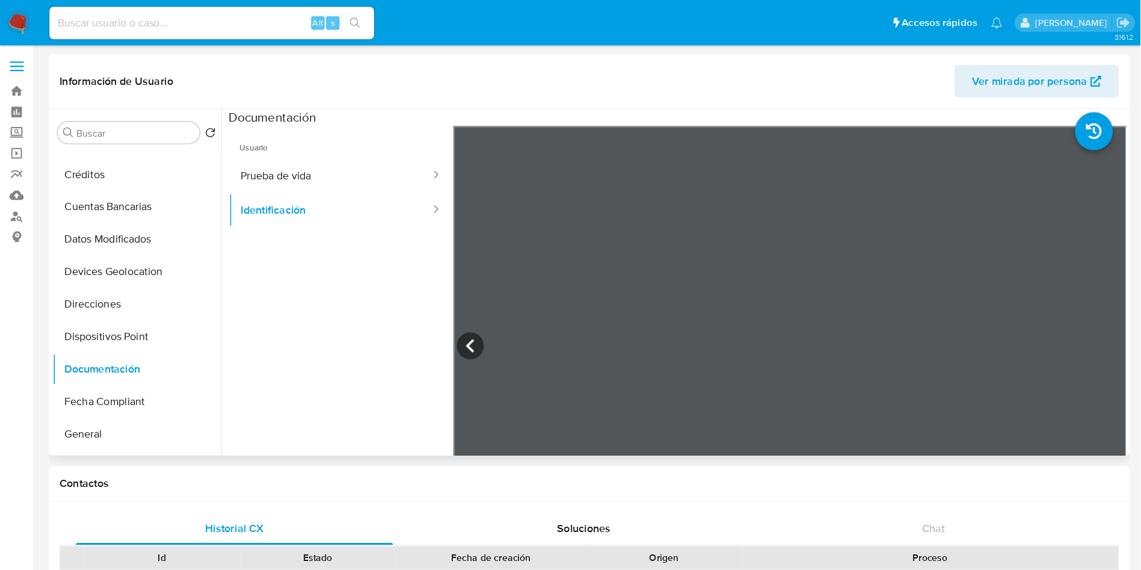
scroll to position [137, 0]
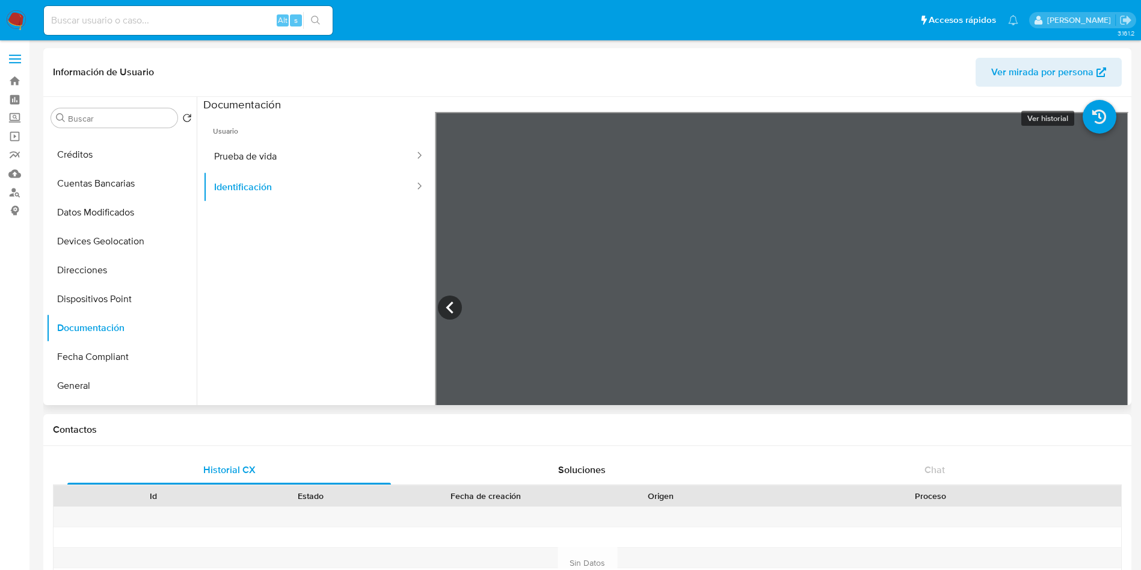
click at [1098, 110] on icon at bounding box center [1100, 117] width 34 height 34
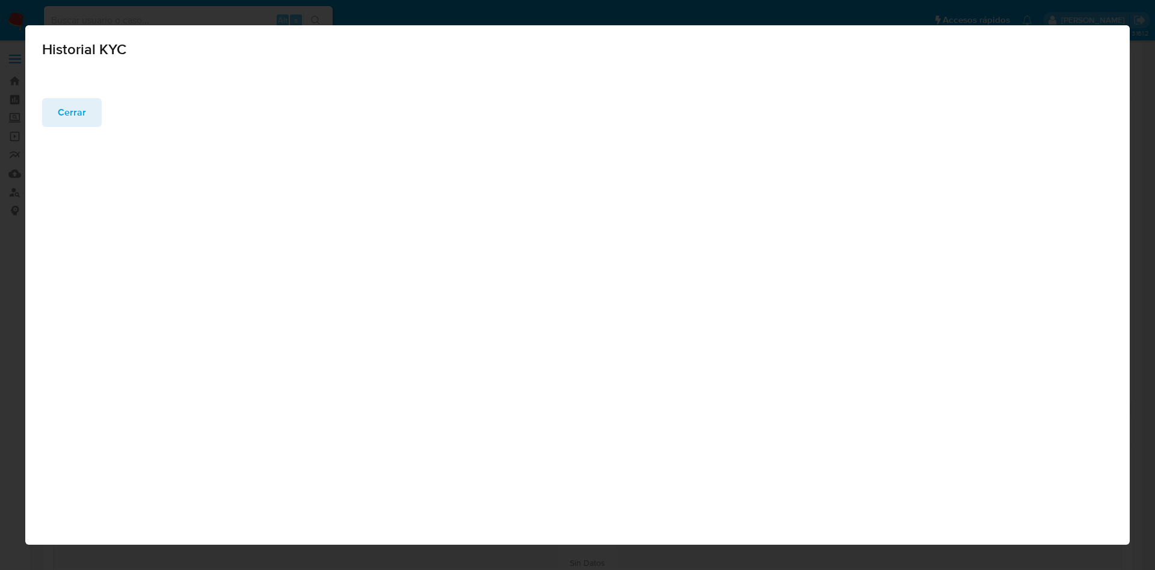
click at [68, 113] on span "Cerrar" at bounding box center [72, 112] width 28 height 26
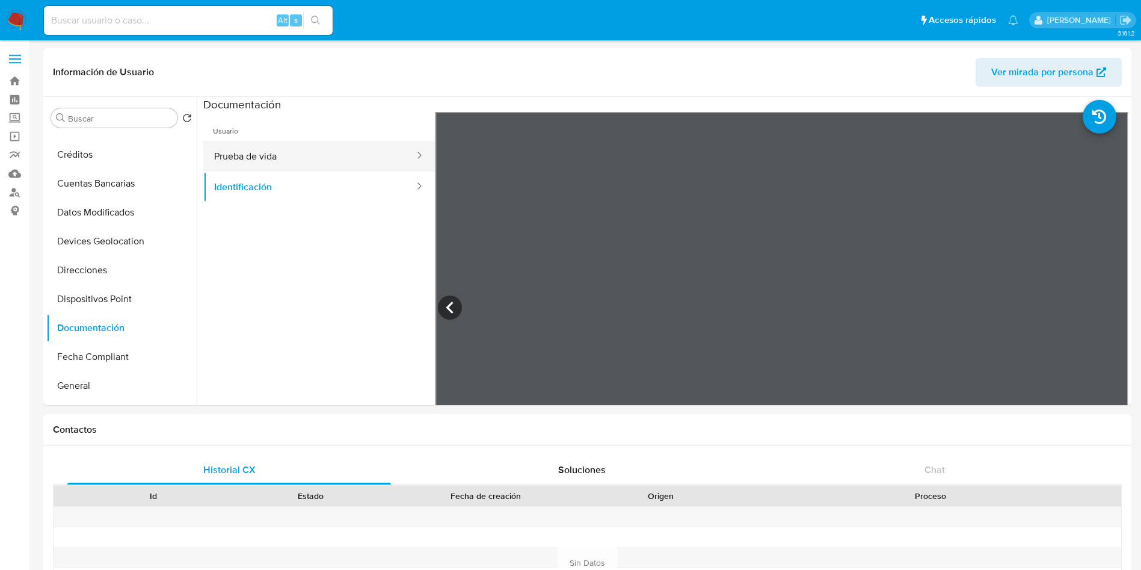
click at [282, 151] on button "Prueba de vida" at bounding box center [309, 156] width 212 height 31
click at [1102, 304] on icon at bounding box center [1114, 307] width 24 height 24
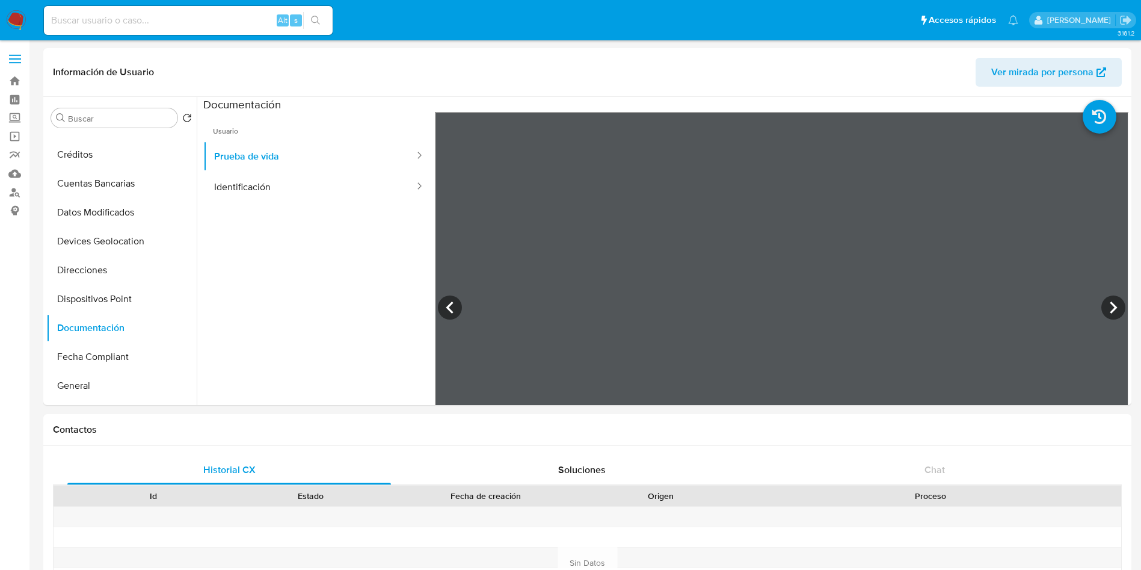
scroll to position [0, 0]
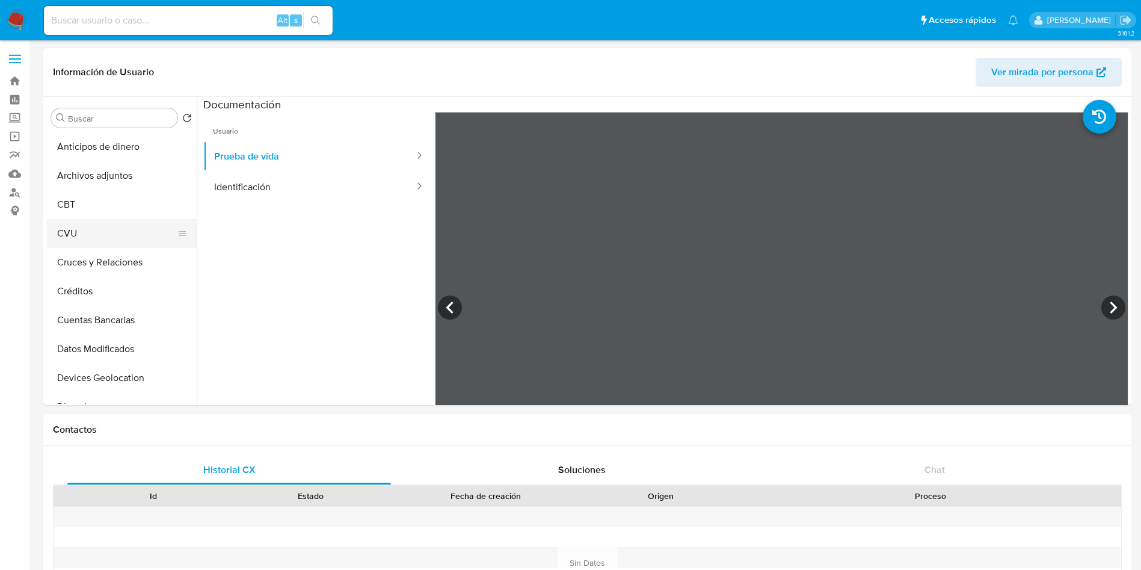
click at [86, 230] on button "CVU" at bounding box center [116, 233] width 141 height 29
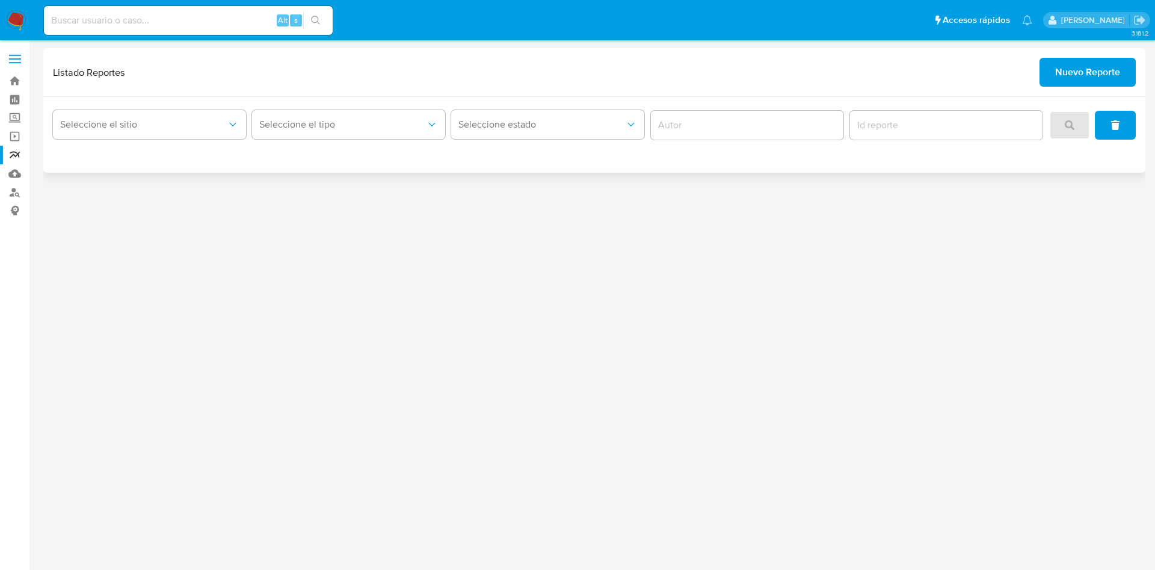
click at [1094, 72] on span "Nuevo Reporte" at bounding box center [1087, 72] width 65 height 26
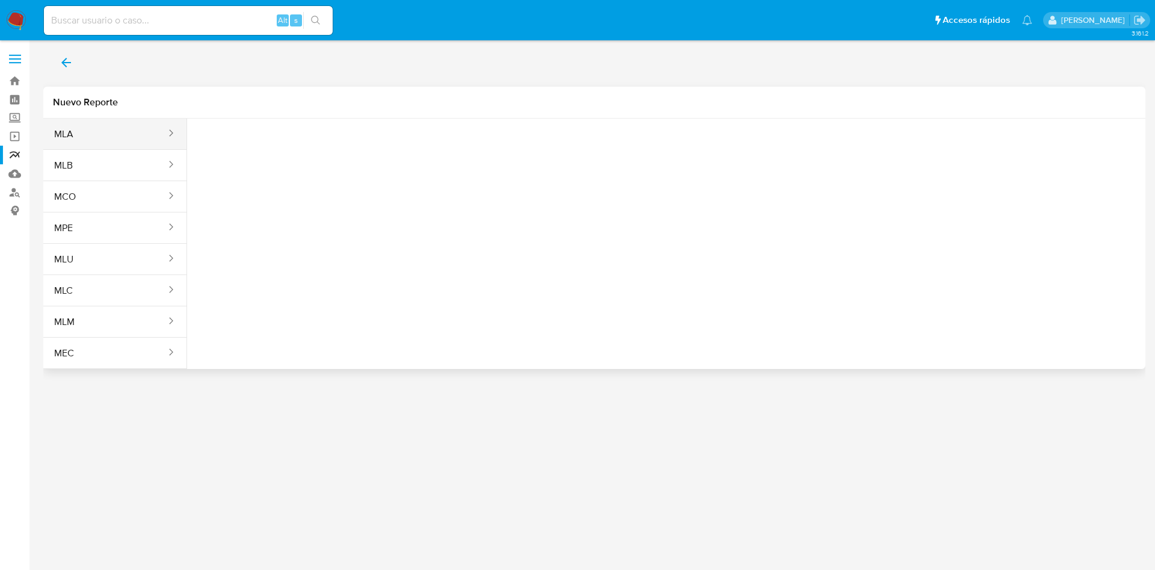
click at [116, 137] on button "MLA" at bounding box center [105, 134] width 124 height 29
click at [276, 150] on span "Seleccione una opcion" at bounding box center [257, 150] width 106 height 12
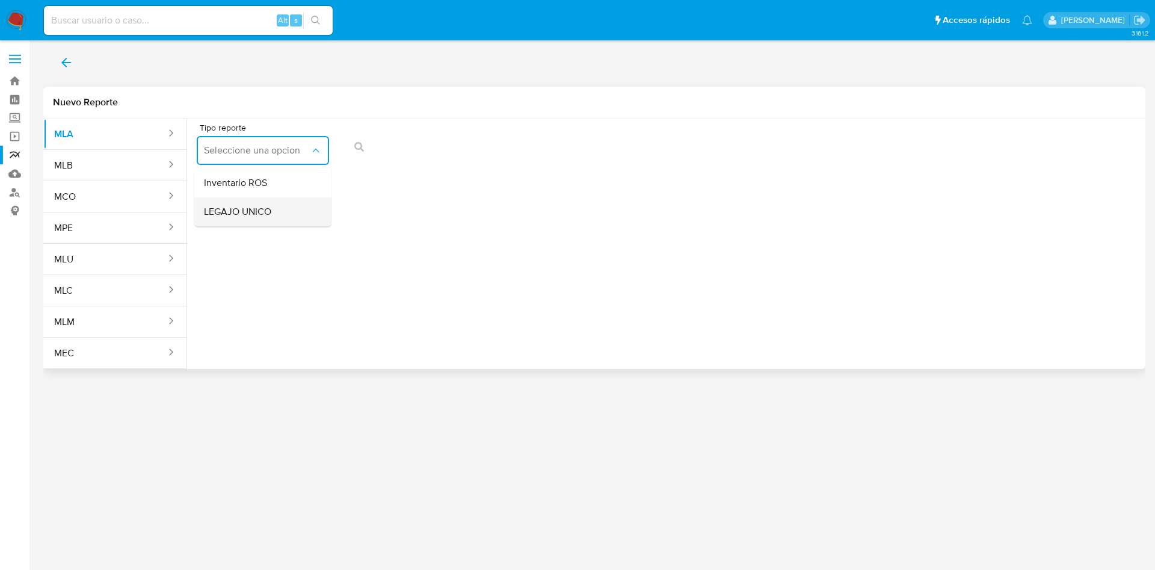
click at [269, 220] on div "LEGAJO UNICO" at bounding box center [259, 211] width 111 height 29
click at [424, 160] on button "CDI" at bounding box center [405, 150] width 132 height 29
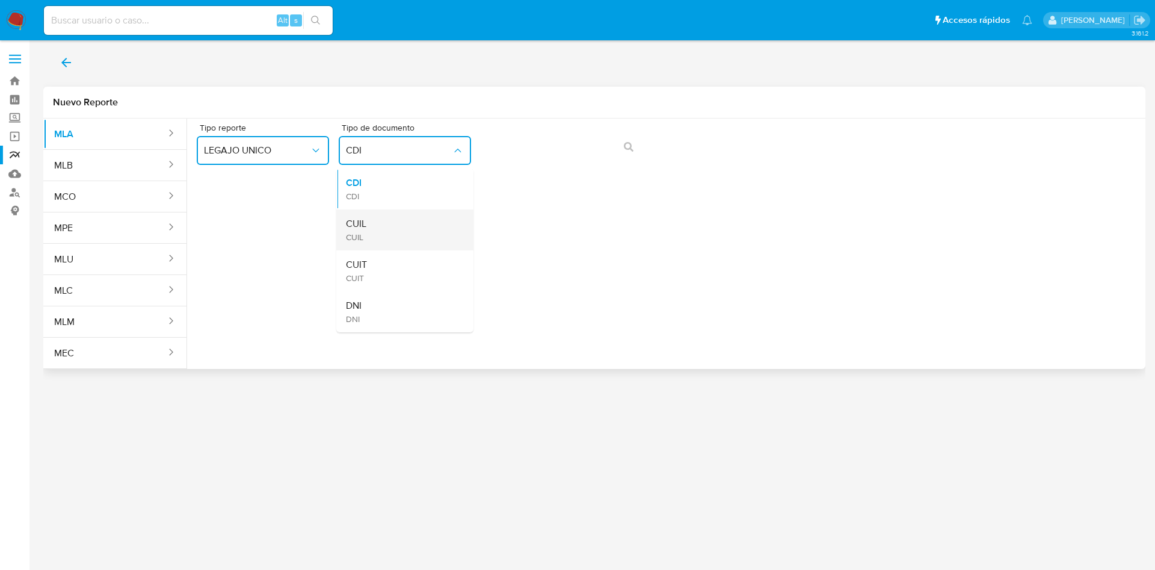
click at [410, 231] on div "CUIL CUIL" at bounding box center [401, 229] width 111 height 41
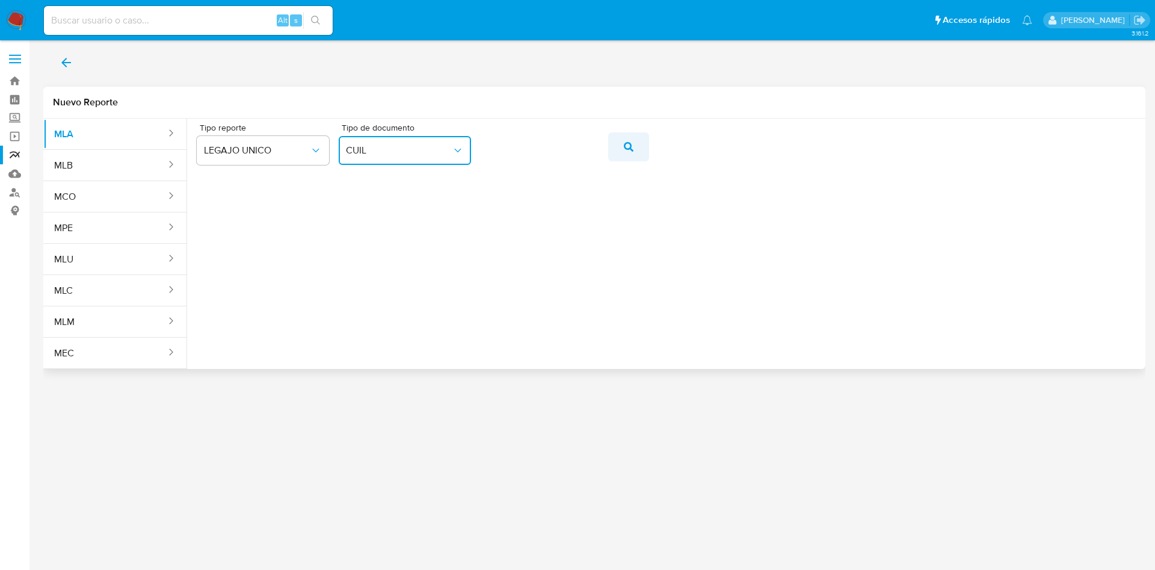
click at [621, 150] on button "action-search" at bounding box center [628, 146] width 41 height 29
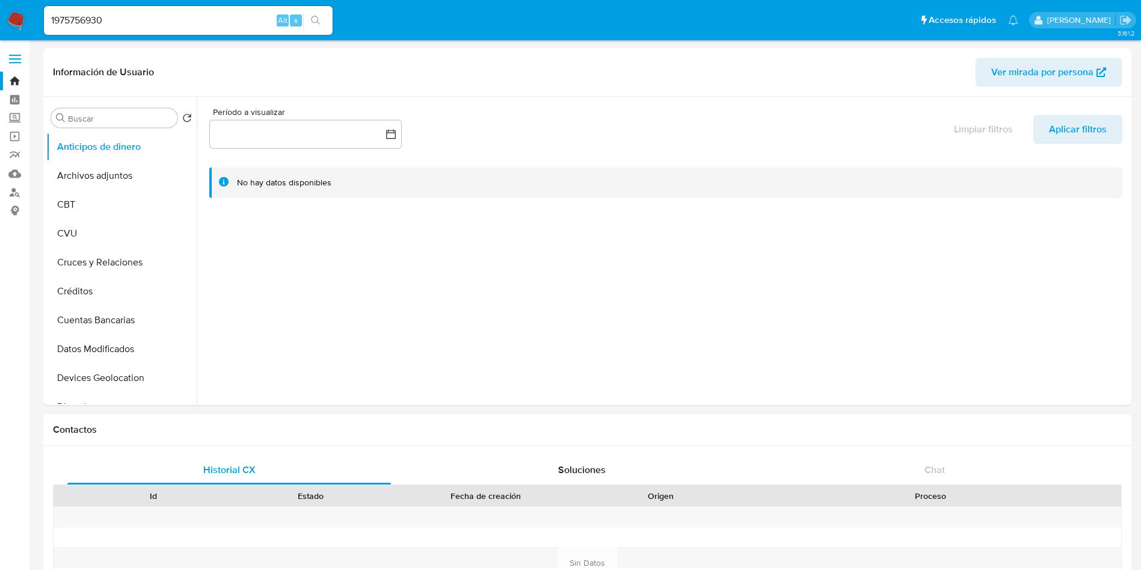
select select "10"
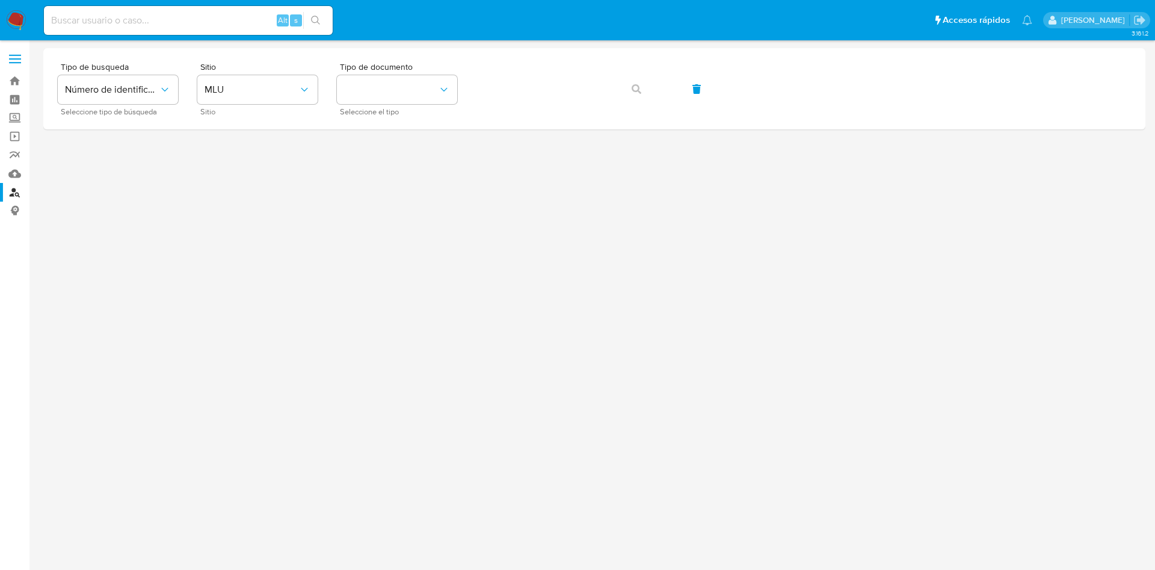
click at [606, 312] on div at bounding box center [594, 283] width 1102 height 471
click at [222, 14] on input at bounding box center [188, 21] width 289 height 16
paste input "169913638"
type input "169913638"
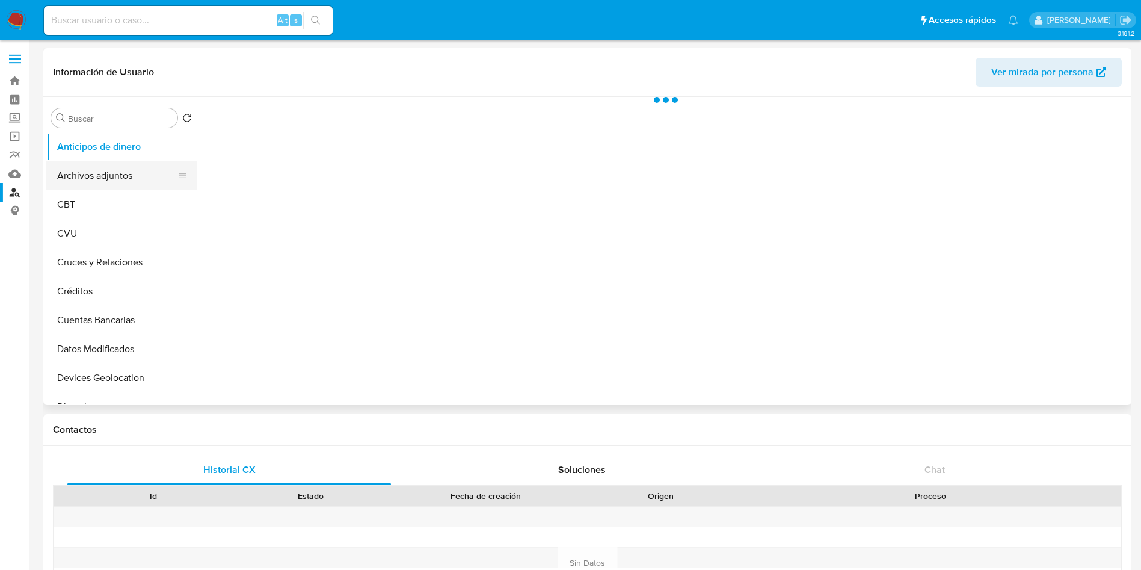
click at [136, 171] on button "Archivos adjuntos" at bounding box center [116, 175] width 141 height 29
select select "10"
